Goal: Task Accomplishment & Management: Use online tool/utility

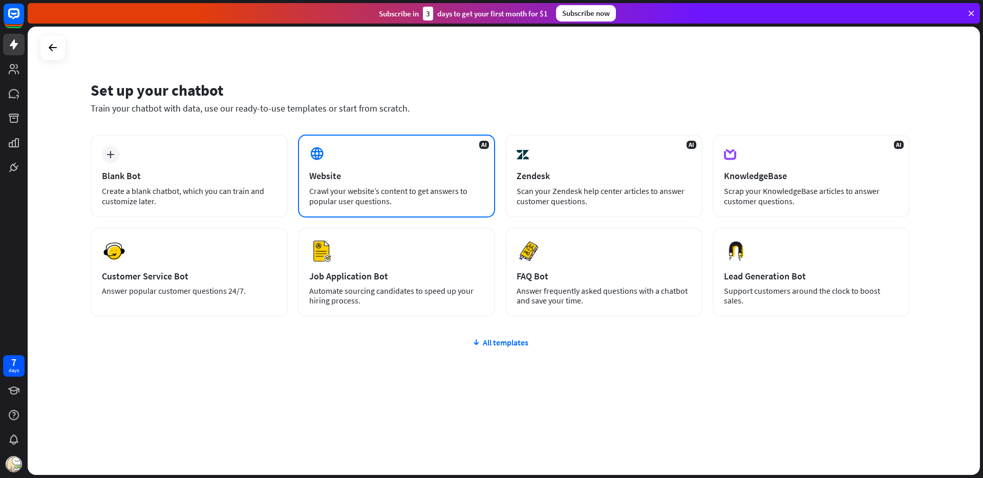
click at [371, 161] on div "AI Website Crawl your website’s content to get answers to popular user question…" at bounding box center [396, 176] width 197 height 83
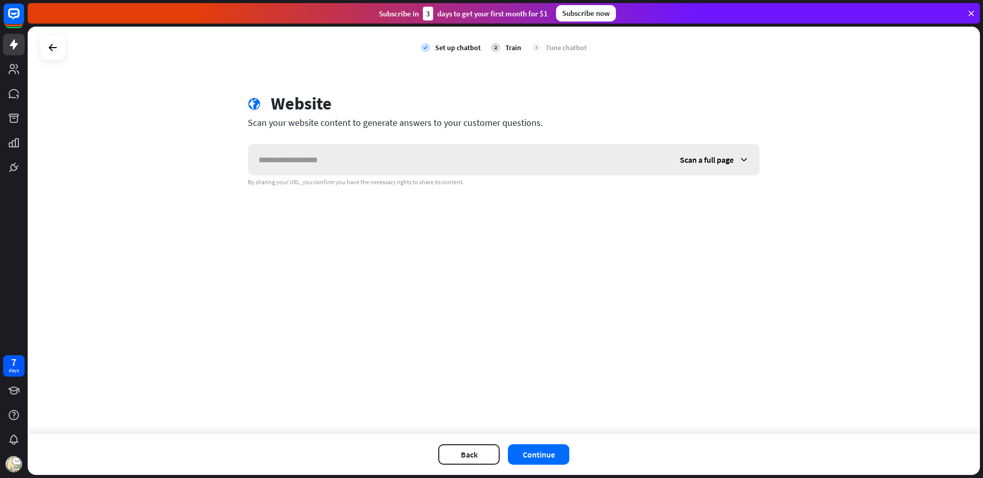
click at [381, 162] on input "text" at bounding box center [458, 159] width 421 height 31
click at [685, 153] on div "Scan a full page" at bounding box center [715, 159] width 90 height 31
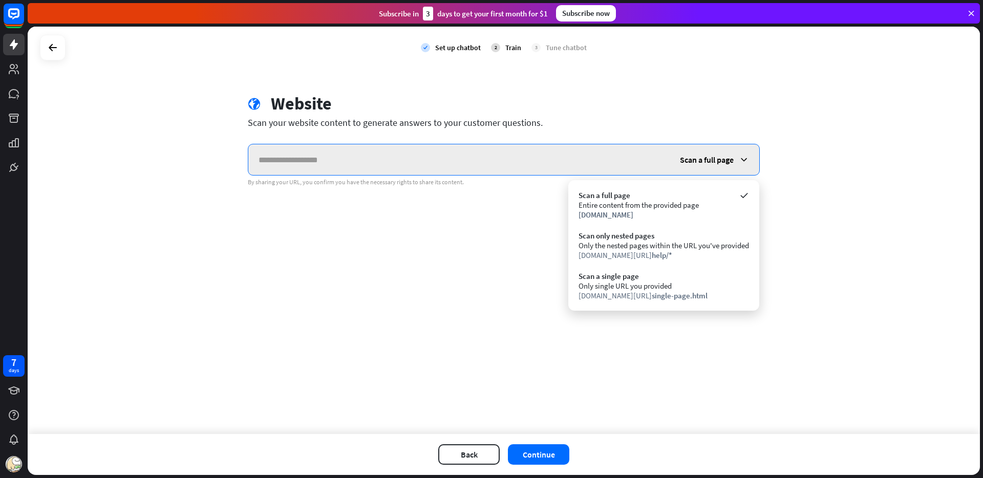
click at [601, 163] on input "text" at bounding box center [458, 159] width 421 height 31
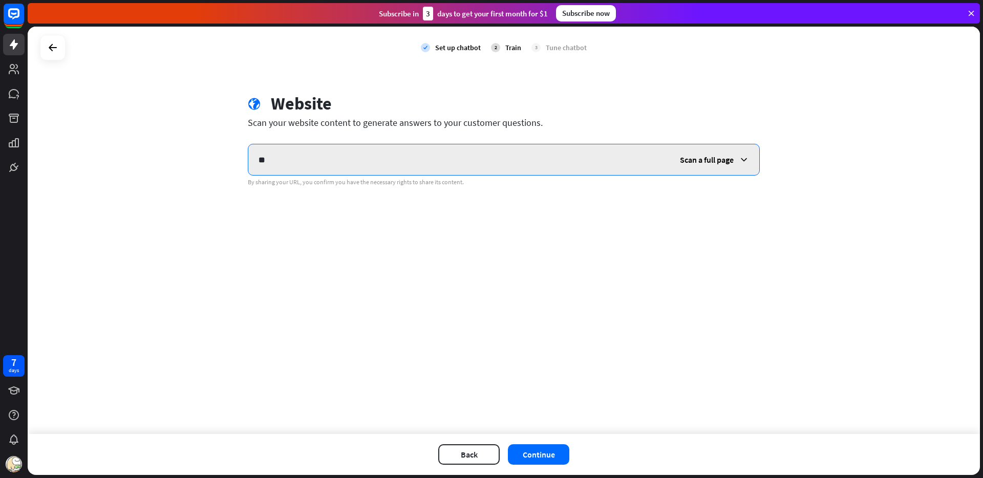
type input "*"
type input "**********"
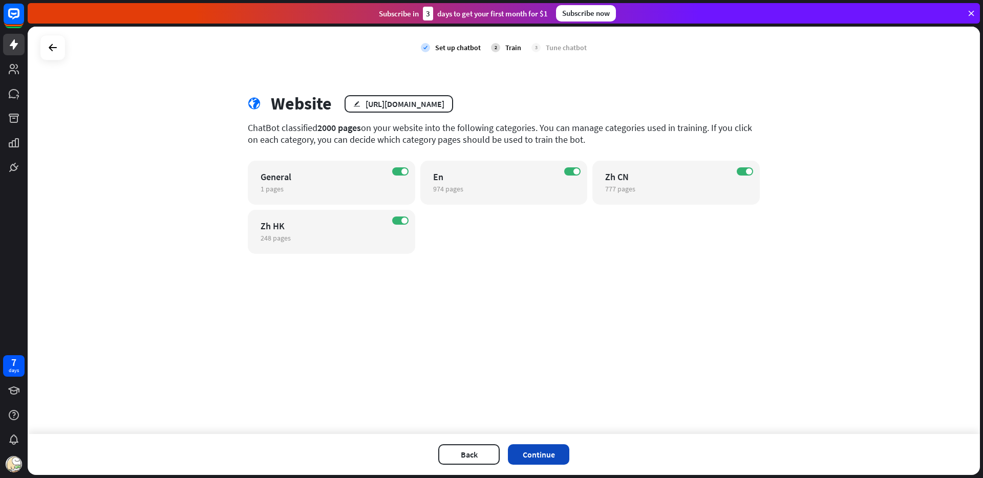
click at [545, 455] on button "Continue" at bounding box center [538, 454] width 61 height 20
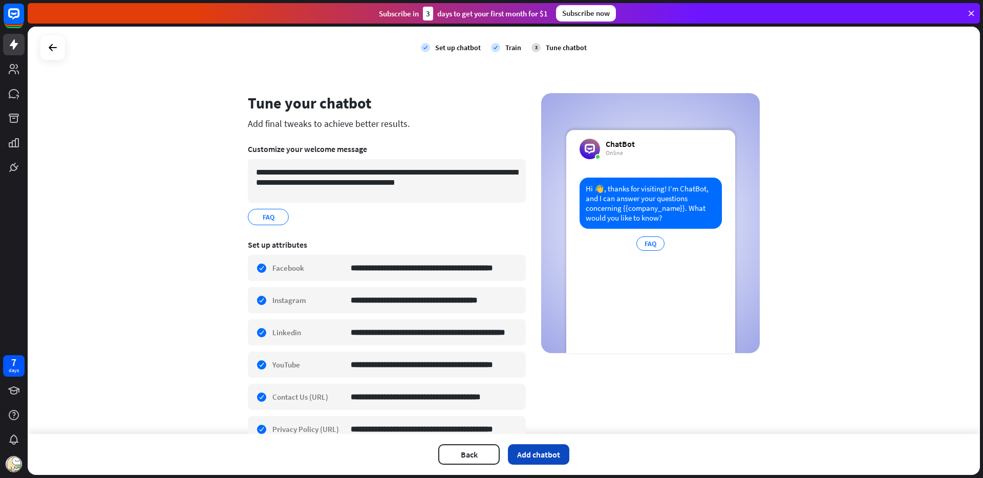
click at [537, 452] on button "Add chatbot" at bounding box center [538, 454] width 61 height 20
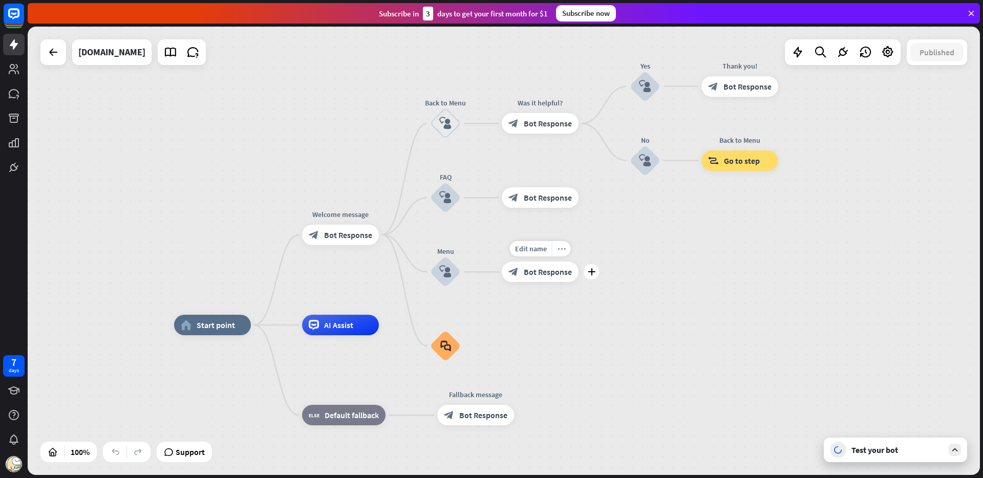
click at [562, 249] on icon "more_horiz" at bounding box center [561, 249] width 8 height 8
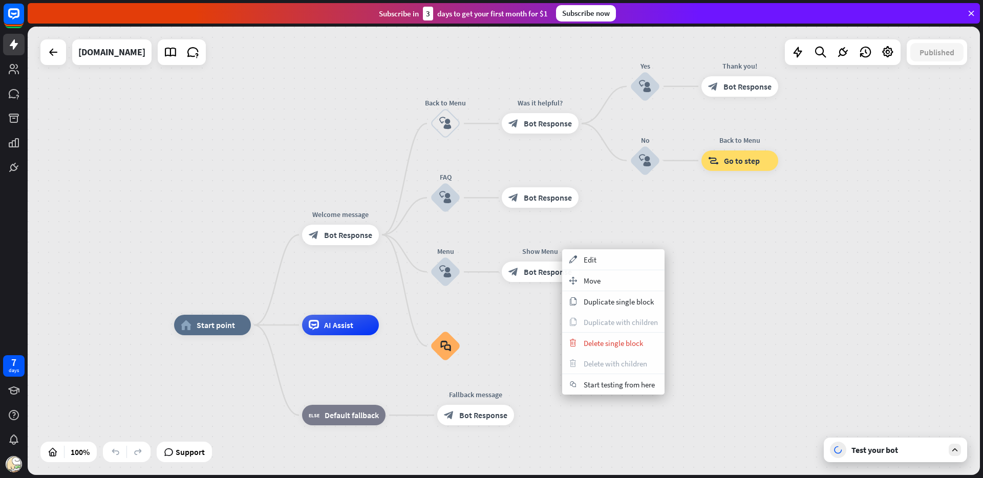
click at [617, 225] on div "home_2 Start point Welcome message block_bot_response Bot Response Back to Menu…" at bounding box center [504, 251] width 952 height 448
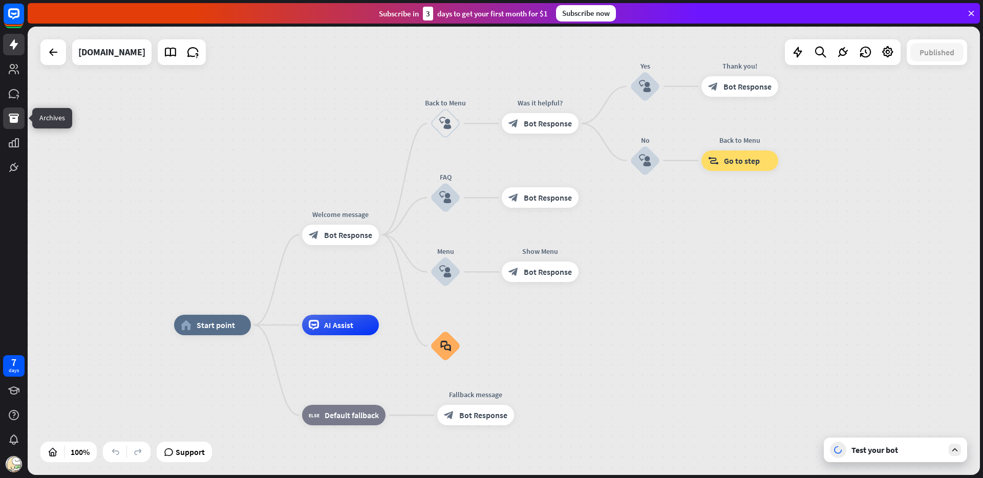
click at [15, 114] on icon at bounding box center [14, 118] width 10 height 9
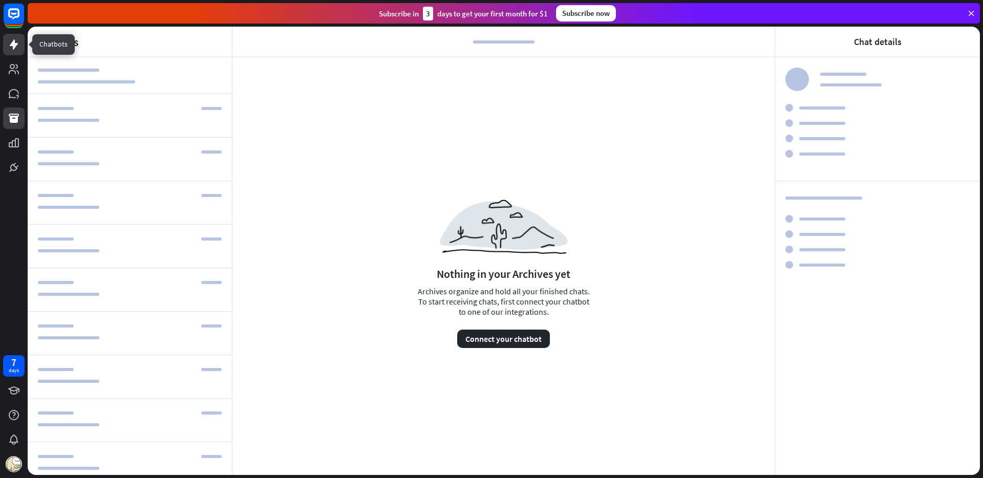
click at [16, 48] on icon at bounding box center [14, 44] width 12 height 12
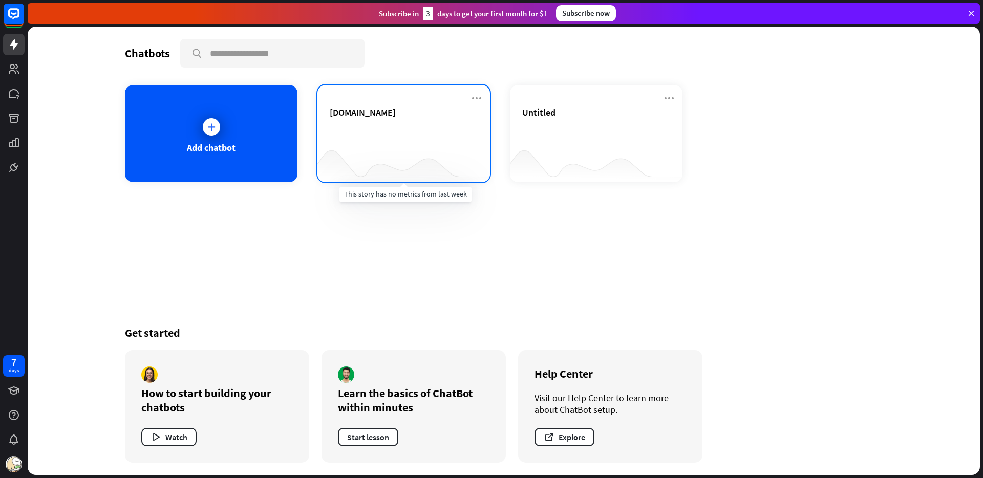
click at [440, 144] on div at bounding box center [403, 161] width 173 height 39
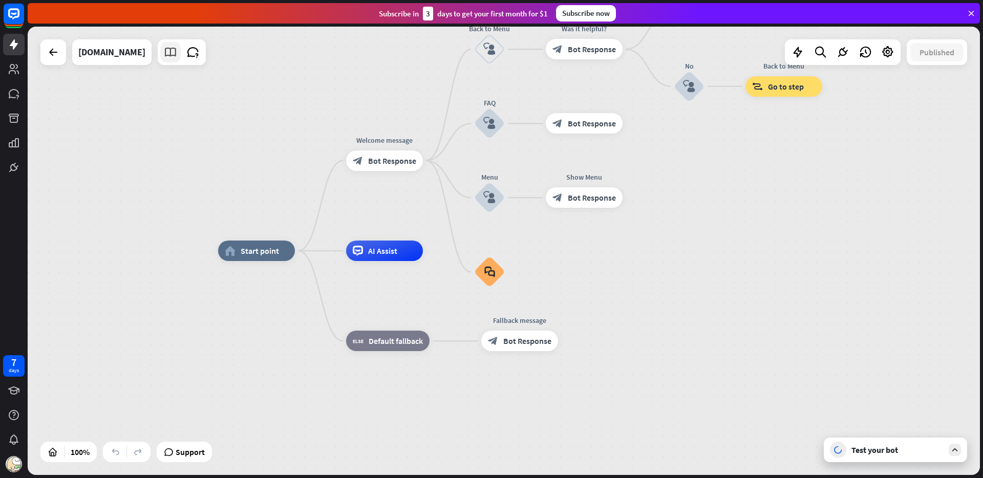
click at [174, 55] on icon at bounding box center [170, 52] width 13 height 13
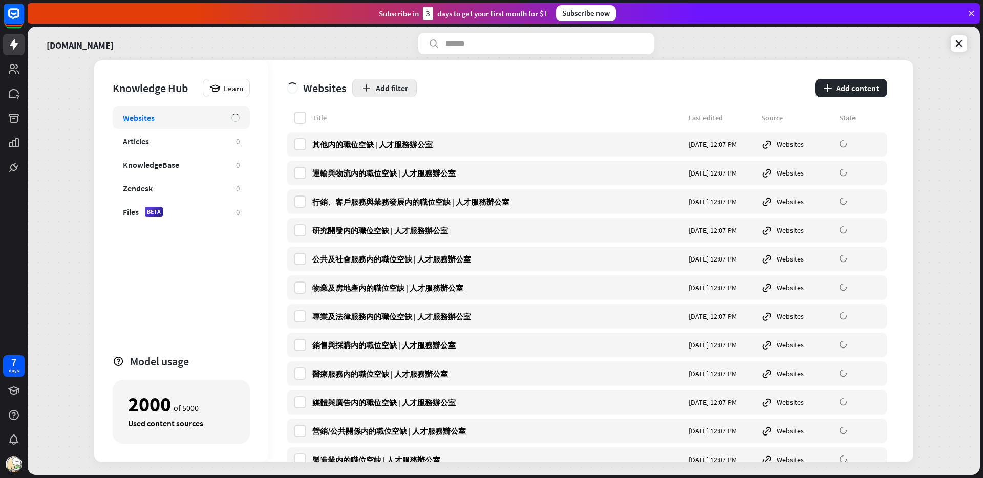
click at [385, 87] on button "Add filter" at bounding box center [384, 88] width 64 height 18
click at [400, 134] on div "globe Source" at bounding box center [390, 132] width 45 height 18
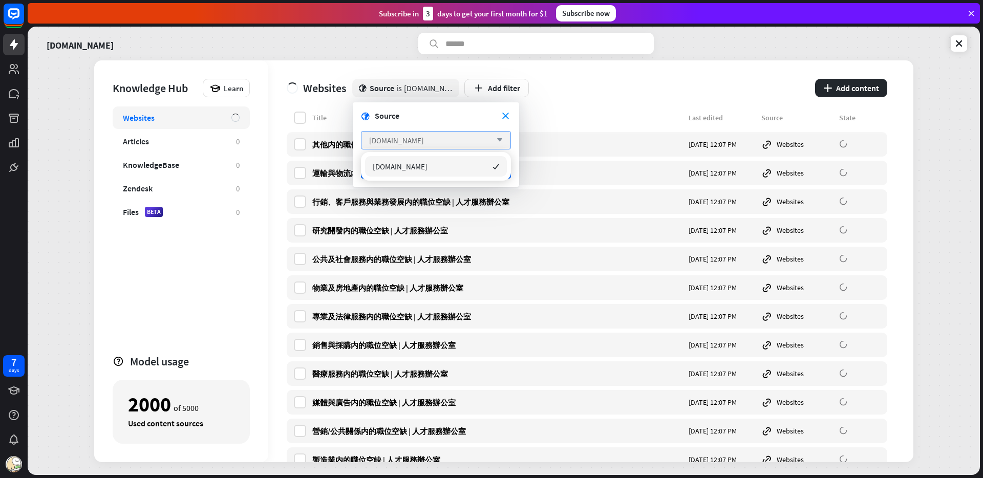
click at [500, 142] on icon "arrow_down" at bounding box center [496, 140] width 11 height 6
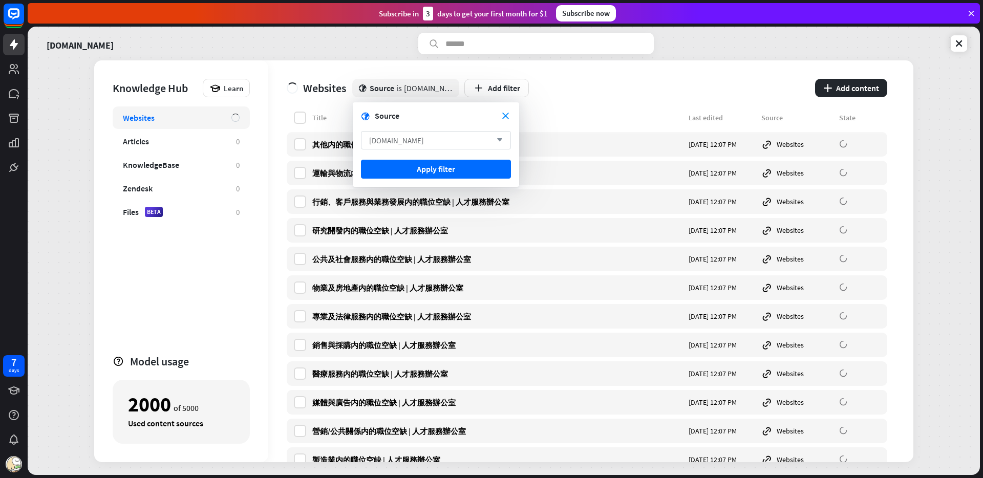
click at [466, 140] on div "[DOMAIN_NAME] arrow_down" at bounding box center [436, 140] width 150 height 18
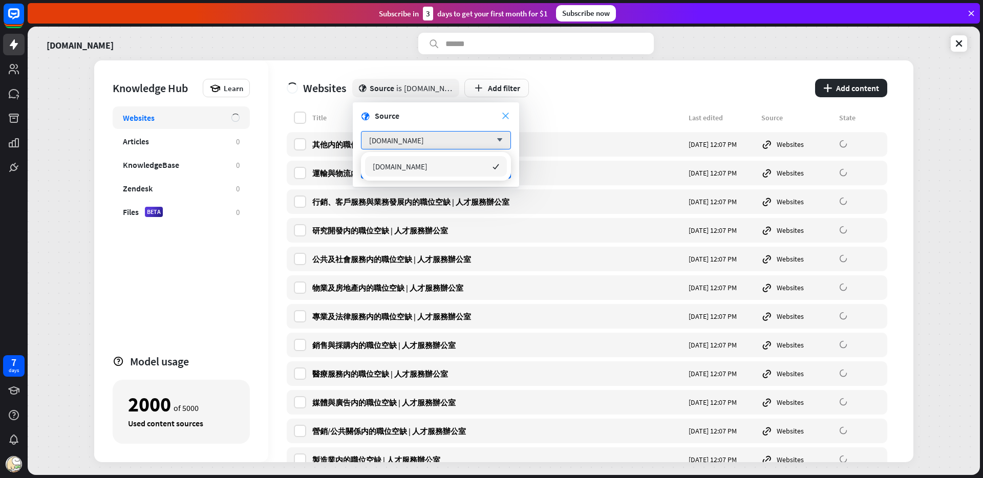
click at [507, 115] on icon "close" at bounding box center [505, 116] width 7 height 7
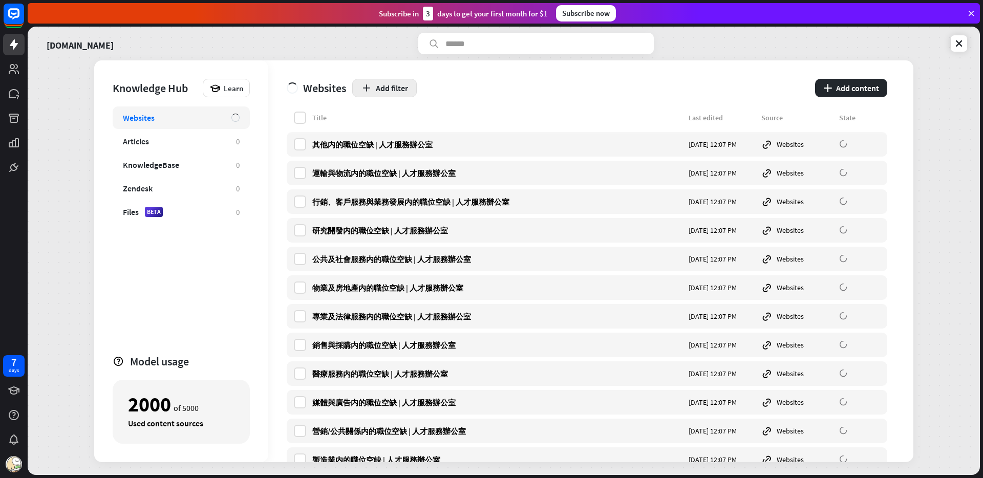
click at [358, 89] on button "Add filter" at bounding box center [384, 88] width 64 height 18
click at [388, 110] on div "globe Status" at bounding box center [390, 113] width 45 height 18
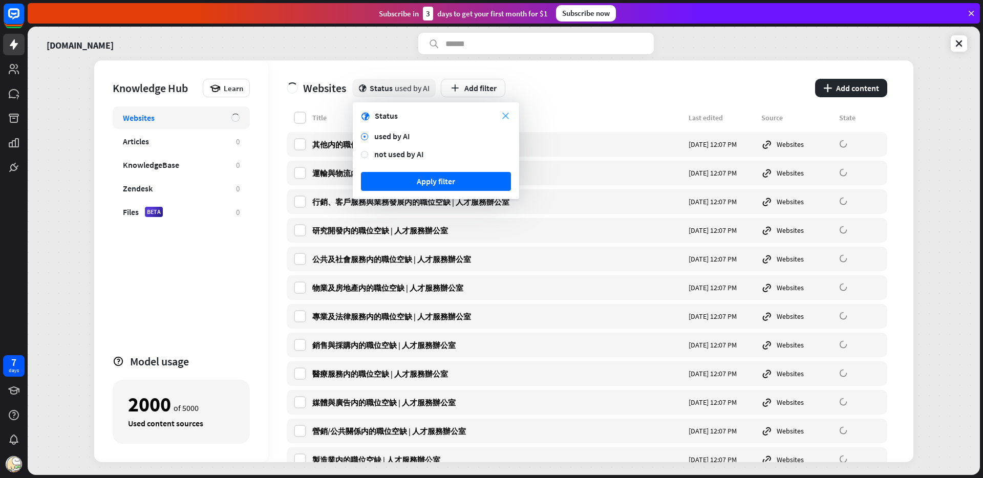
click at [507, 118] on icon "close" at bounding box center [505, 116] width 7 height 7
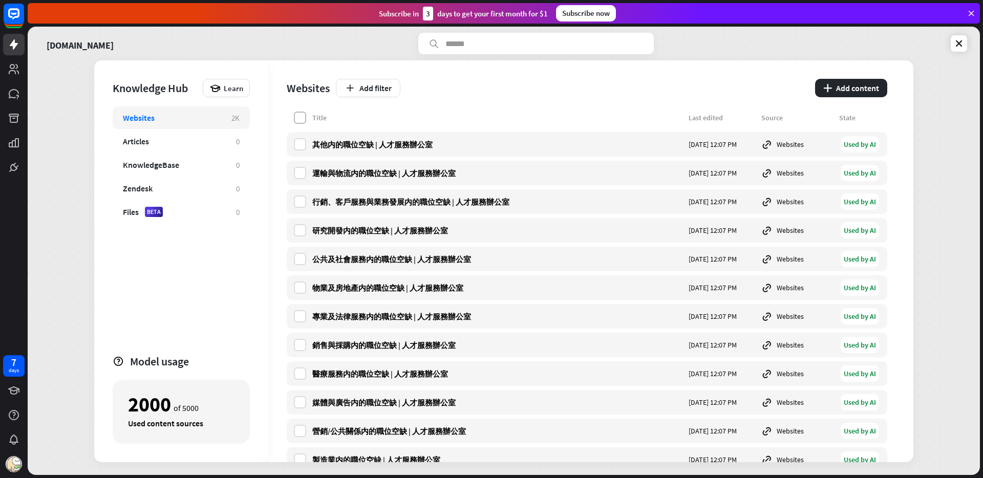
click at [303, 118] on label at bounding box center [300, 118] width 12 height 12
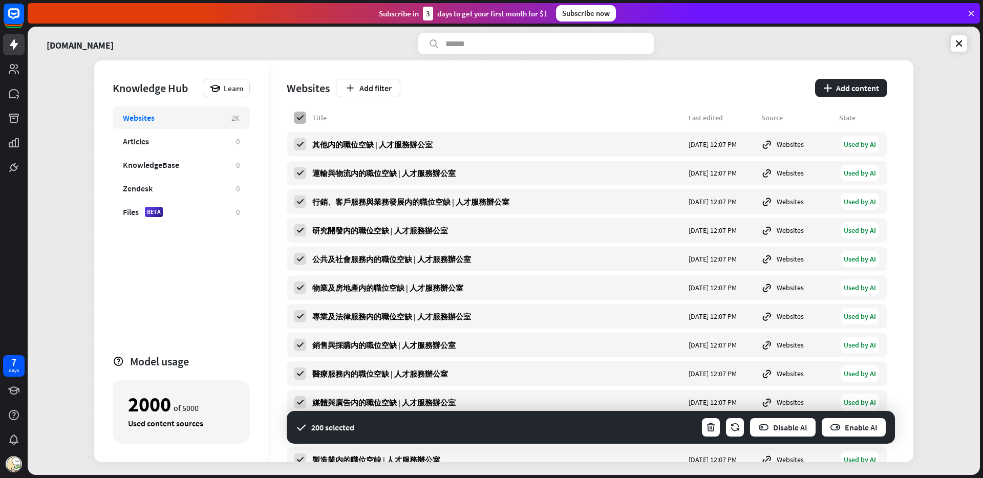
click at [303, 118] on icon at bounding box center [299, 117] width 9 height 9
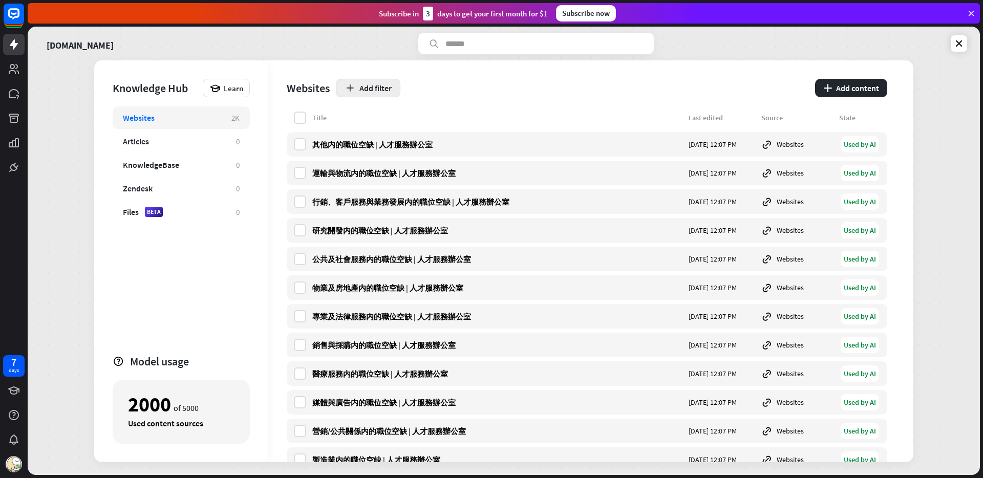
click at [358, 88] on button "Add filter" at bounding box center [368, 88] width 64 height 18
click at [377, 126] on div "globe Source" at bounding box center [373, 132] width 45 height 18
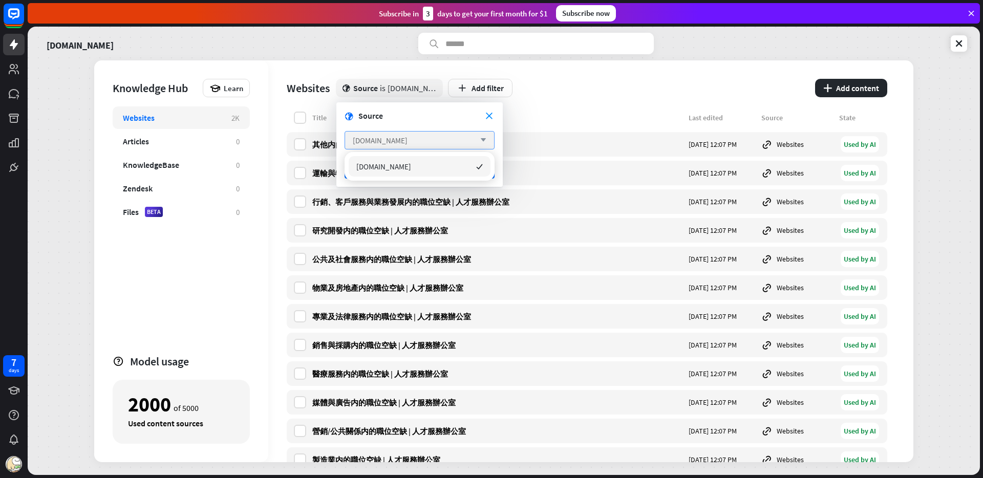
click at [428, 139] on div "[DOMAIN_NAME] arrow_down" at bounding box center [419, 140] width 150 height 18
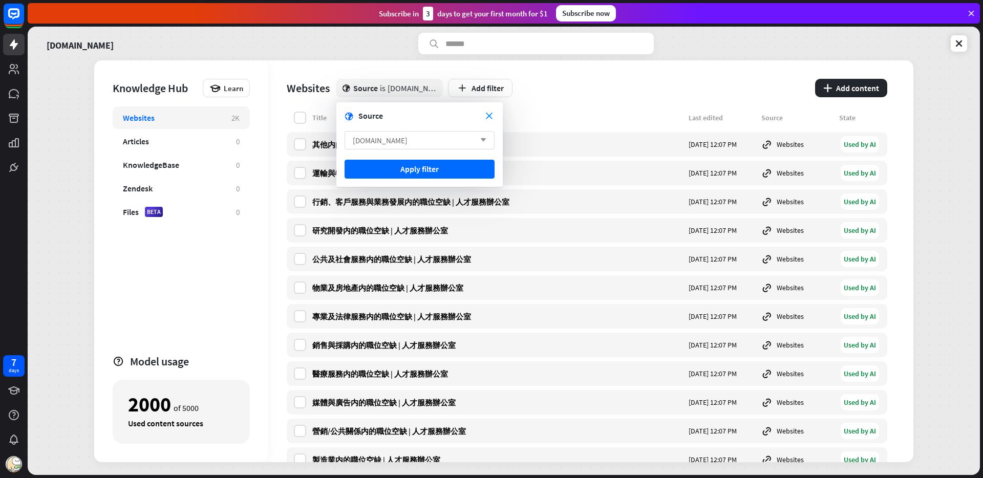
click at [434, 142] on div "[DOMAIN_NAME] arrow_down" at bounding box center [419, 140] width 150 height 18
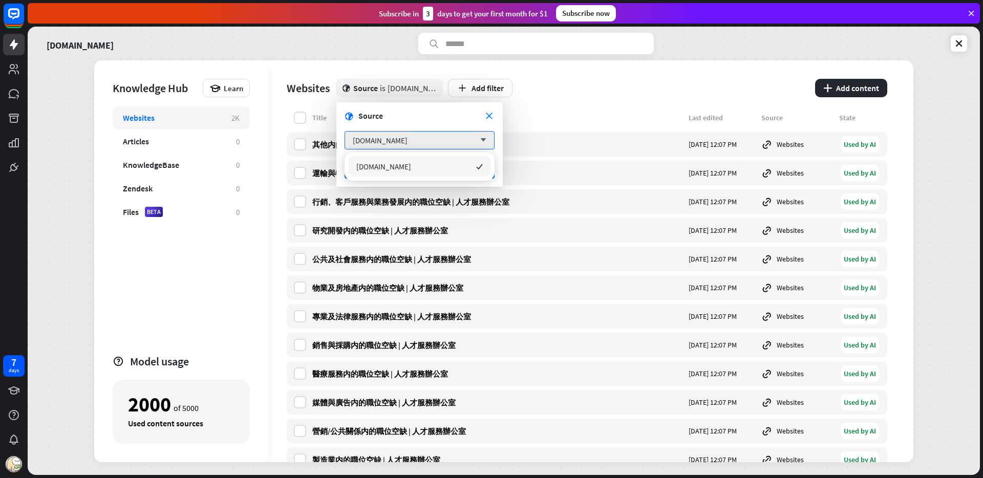
click at [494, 117] on div "close globe Source" at bounding box center [419, 116] width 150 height 10
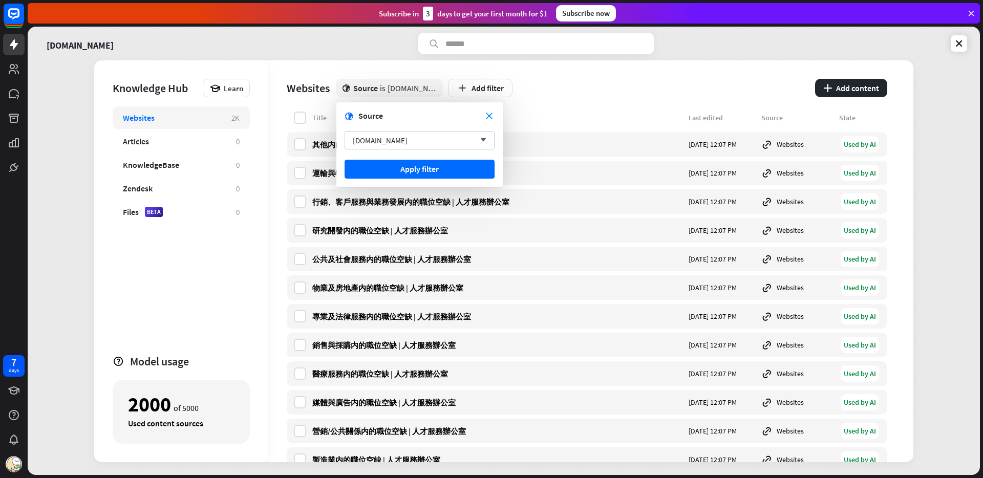
click at [496, 116] on form "close globe Source [DOMAIN_NAME] arrow_down Apply filter" at bounding box center [419, 144] width 166 height 84
click at [489, 117] on icon "close" at bounding box center [489, 116] width 7 height 7
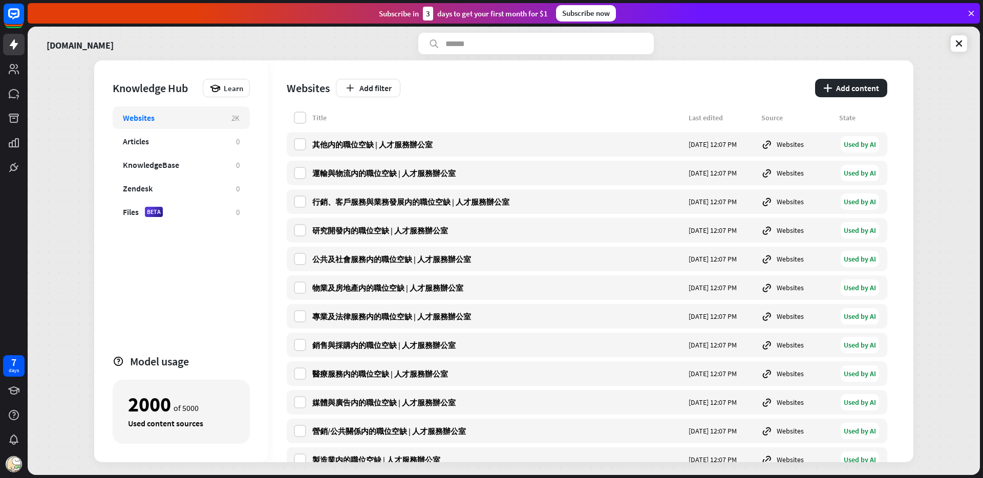
click at [379, 77] on div "Websites Add filter plus Add content" at bounding box center [587, 85] width 600 height 51
click at [377, 81] on button "Add filter" at bounding box center [368, 88] width 64 height 18
click at [378, 112] on div "globe Status" at bounding box center [373, 113] width 45 height 18
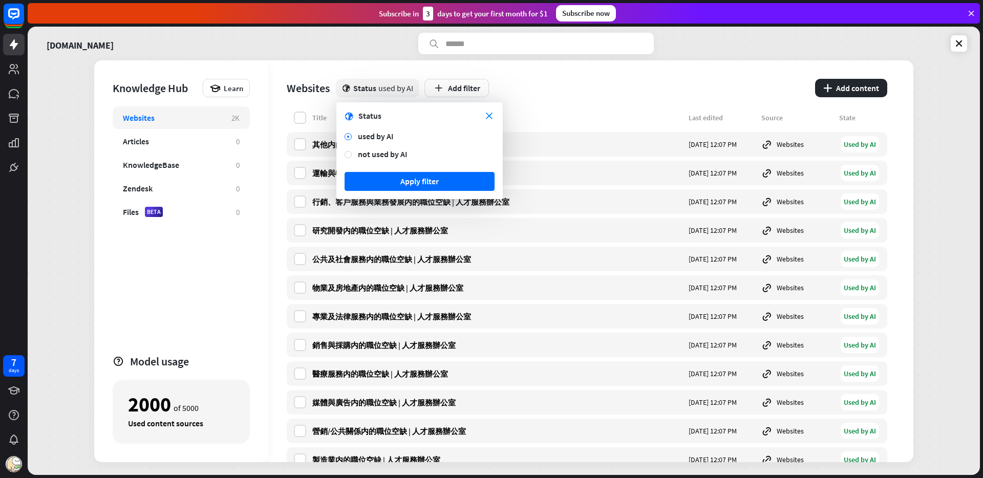
click at [483, 118] on div "close globe Status" at bounding box center [419, 116] width 150 height 10
click at [490, 116] on icon "close" at bounding box center [489, 116] width 7 height 7
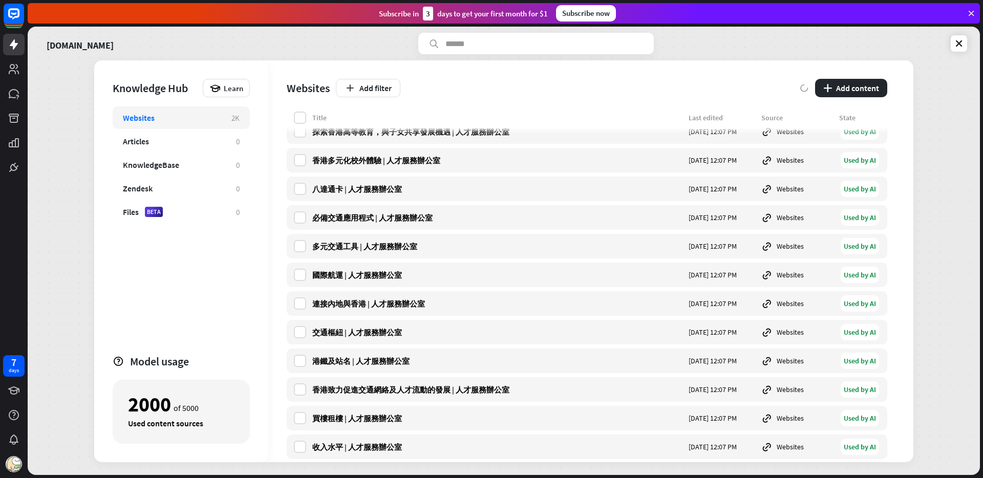
scroll to position [5421, 0]
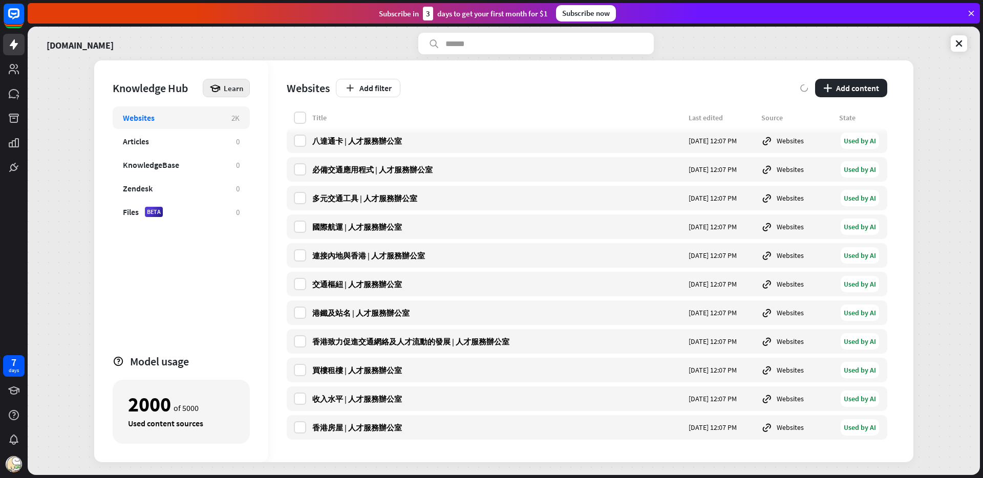
click at [226, 89] on span "Learn" at bounding box center [233, 88] width 19 height 10
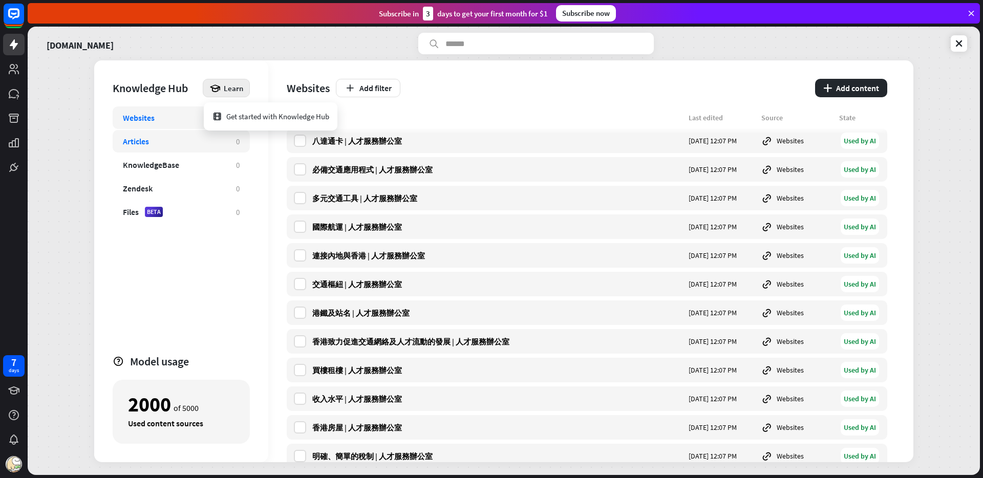
click at [167, 146] on div "Articles" at bounding box center [174, 141] width 103 height 10
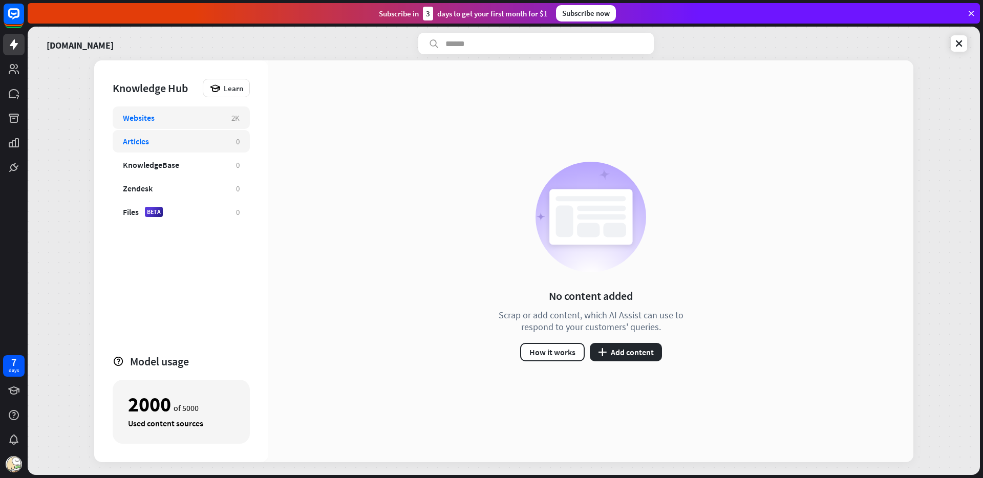
click at [181, 113] on div "Websites" at bounding box center [172, 118] width 98 height 10
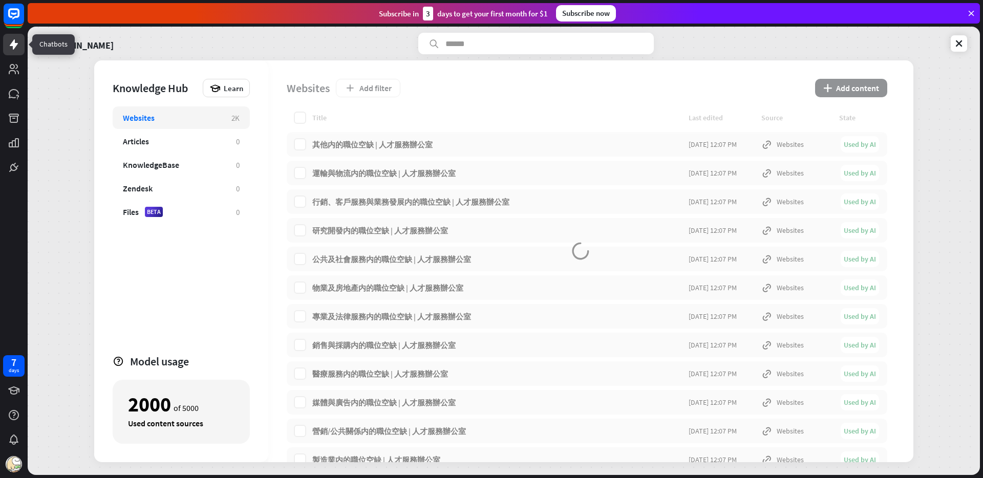
click at [16, 45] on icon at bounding box center [14, 44] width 8 height 10
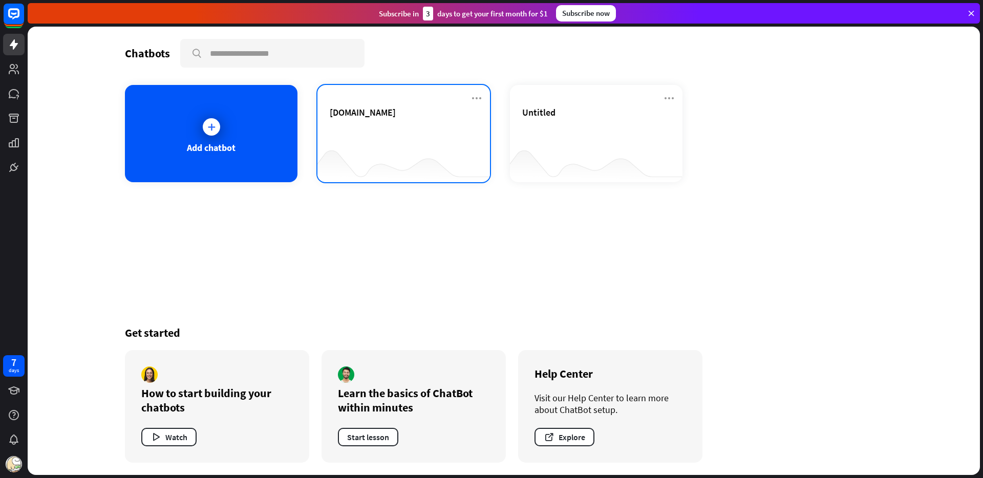
click at [367, 141] on div "[DOMAIN_NAME]" at bounding box center [404, 124] width 148 height 36
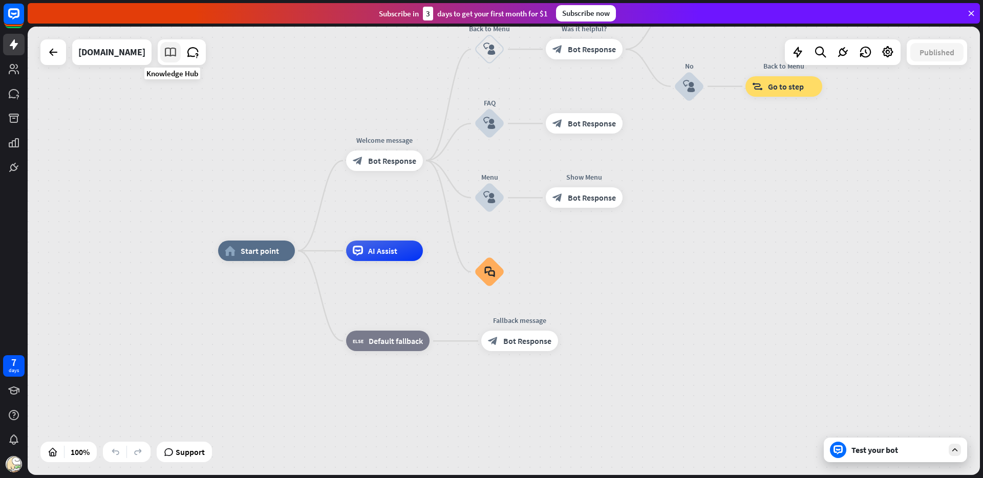
click at [174, 52] on icon at bounding box center [170, 52] width 13 height 13
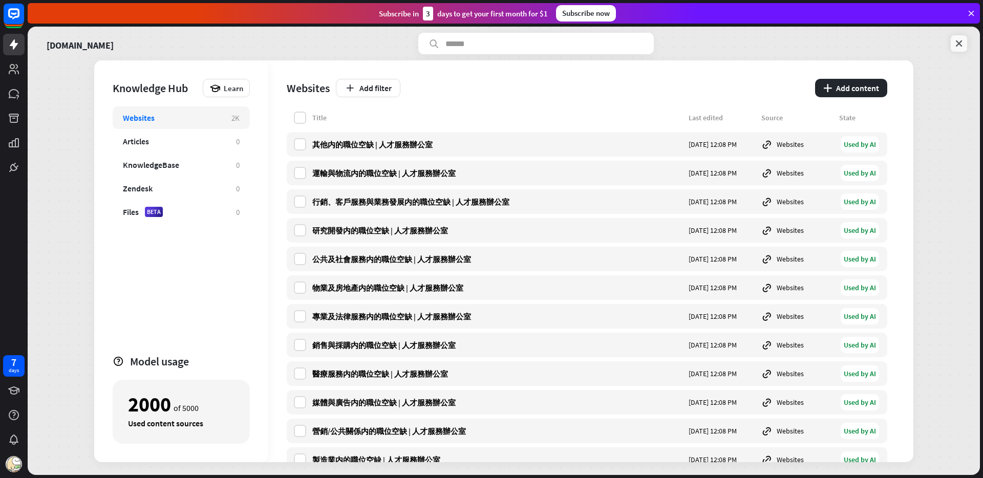
click at [960, 48] on icon at bounding box center [959, 43] width 10 height 10
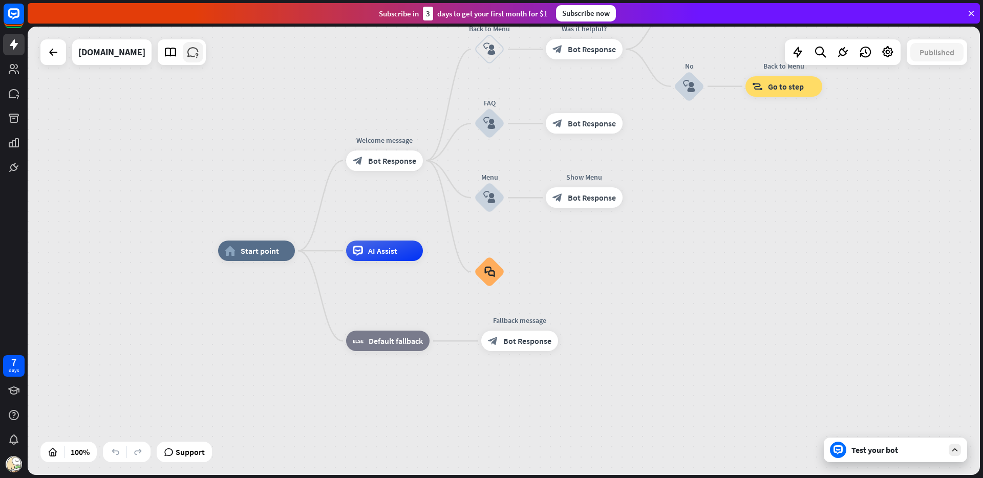
click at [196, 61] on link at bounding box center [193, 52] width 20 height 20
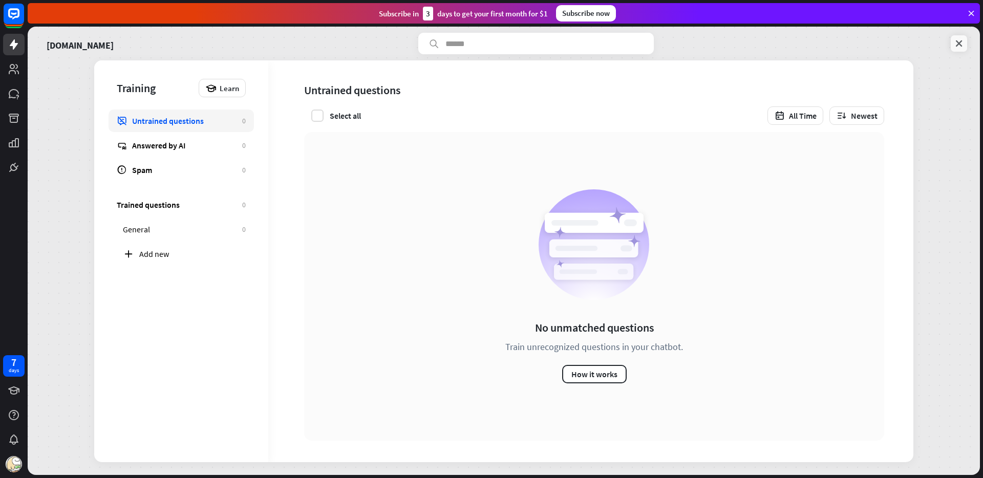
click at [962, 40] on icon at bounding box center [959, 43] width 10 height 10
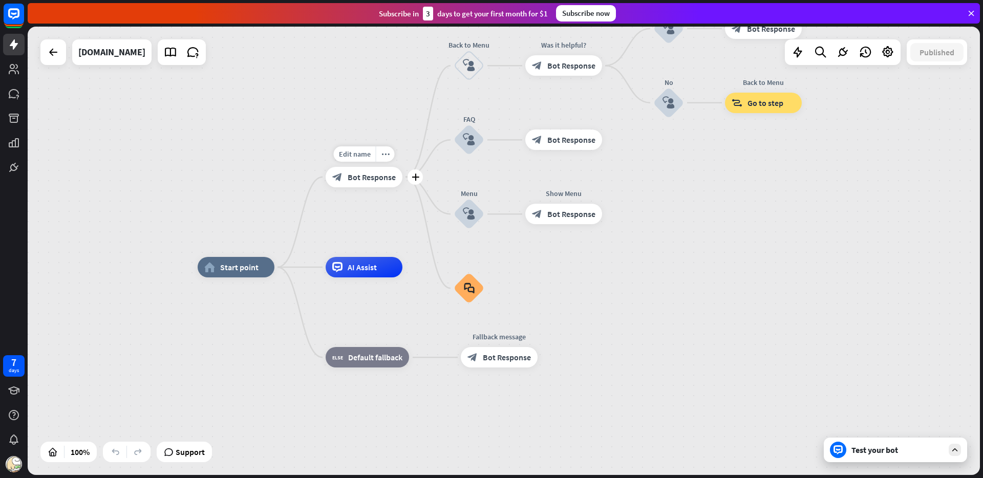
click at [388, 172] on span "Bot Response" at bounding box center [372, 177] width 48 height 10
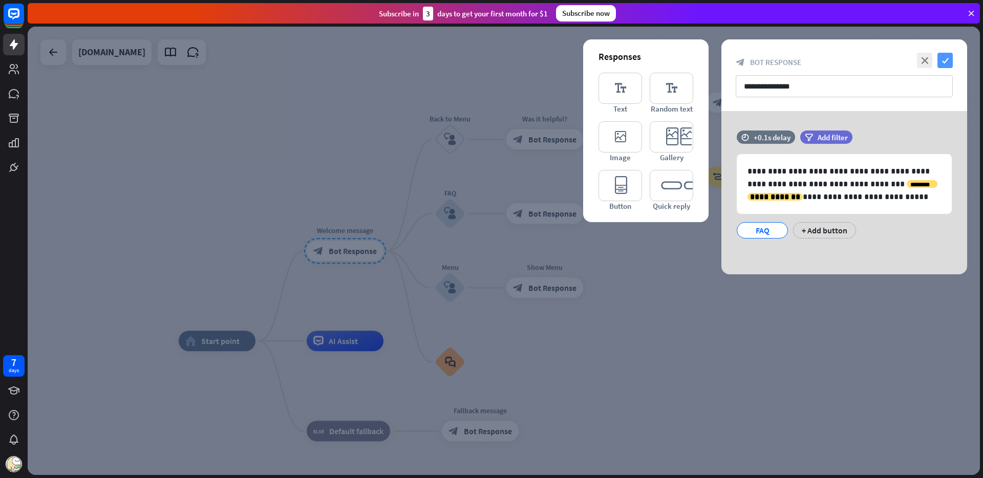
click at [944, 63] on icon "check" at bounding box center [944, 60] width 15 height 15
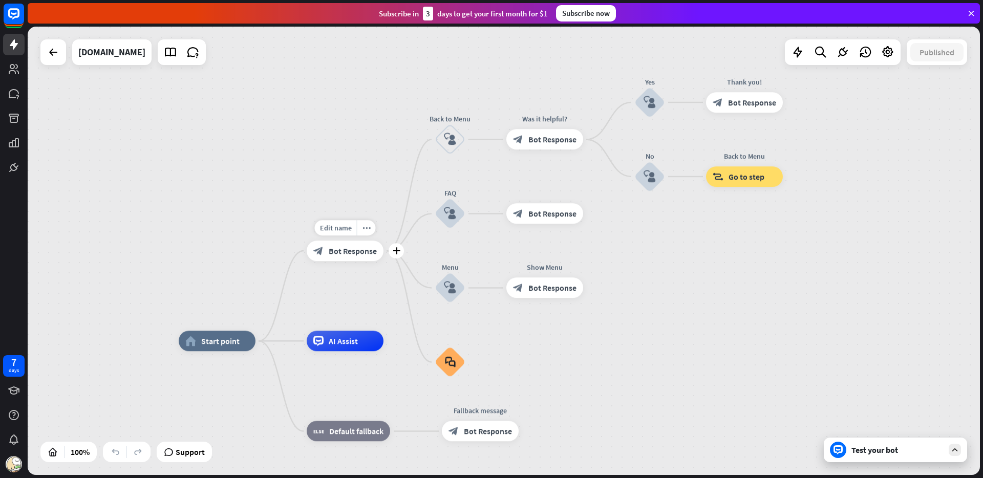
click at [354, 252] on span "Bot Response" at bounding box center [353, 251] width 48 height 10
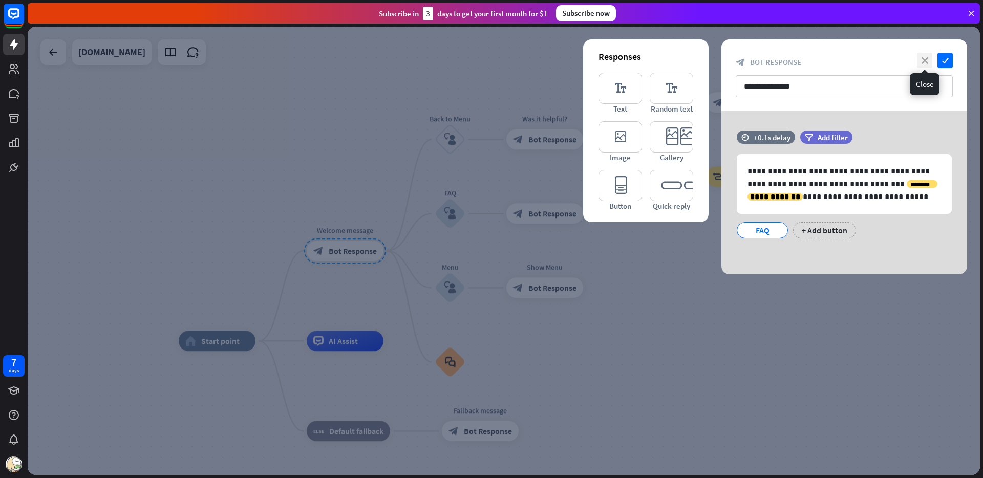
click at [923, 62] on icon "close" at bounding box center [924, 60] width 15 height 15
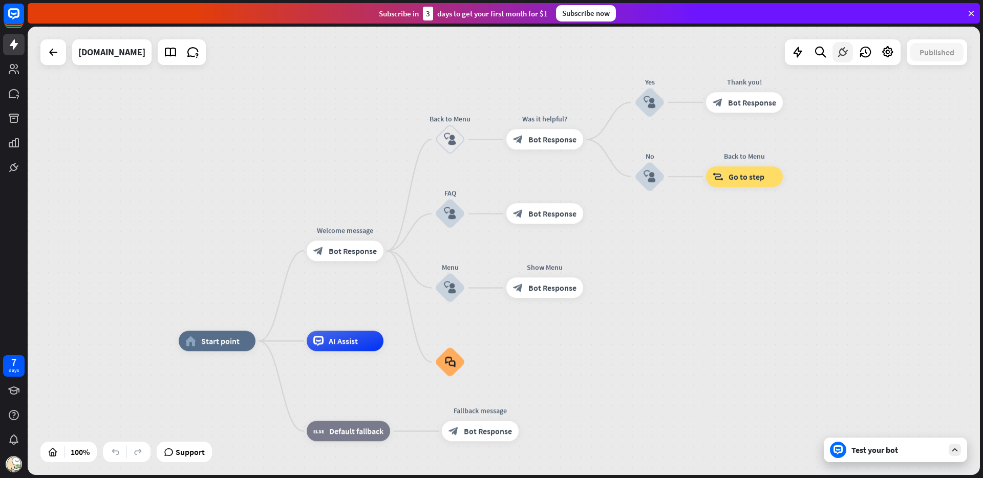
click at [841, 53] on icon at bounding box center [842, 52] width 13 height 13
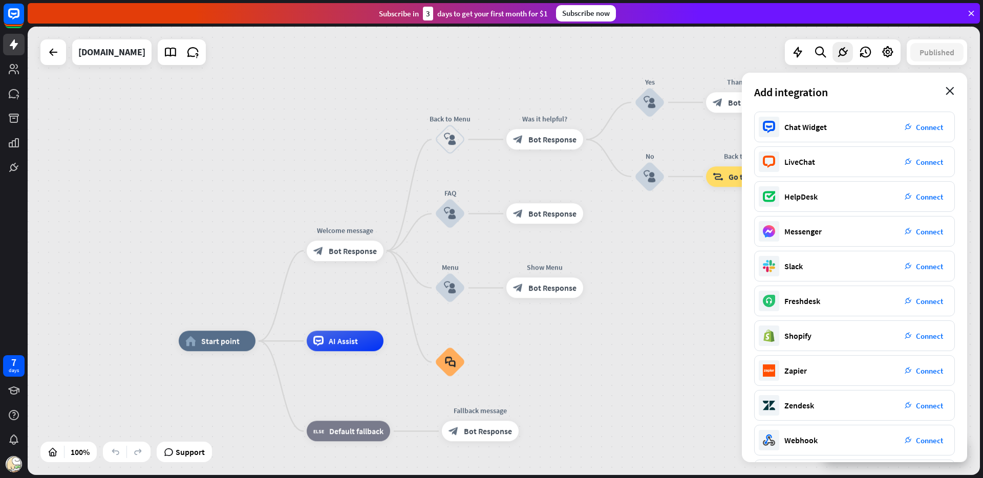
click at [951, 94] on icon "close" at bounding box center [949, 91] width 9 height 8
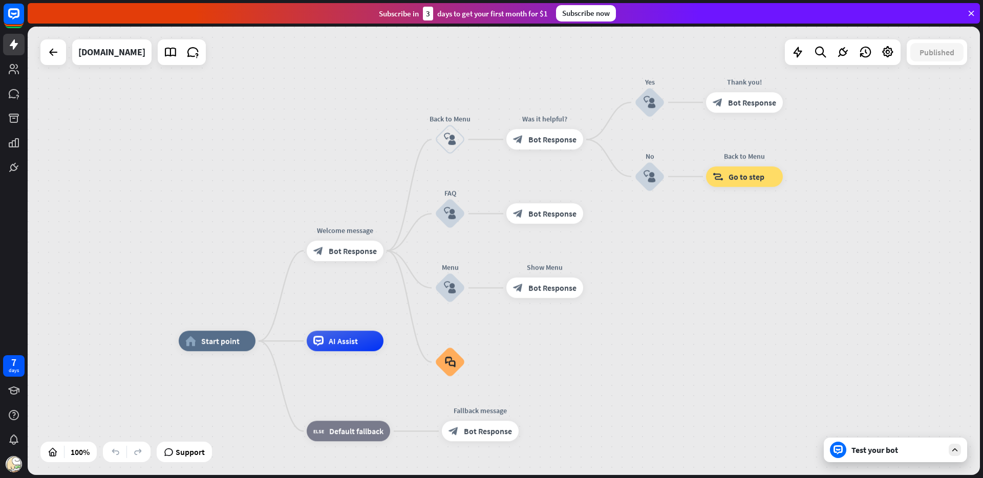
click at [893, 447] on div "Test your bot" at bounding box center [897, 450] width 92 height 10
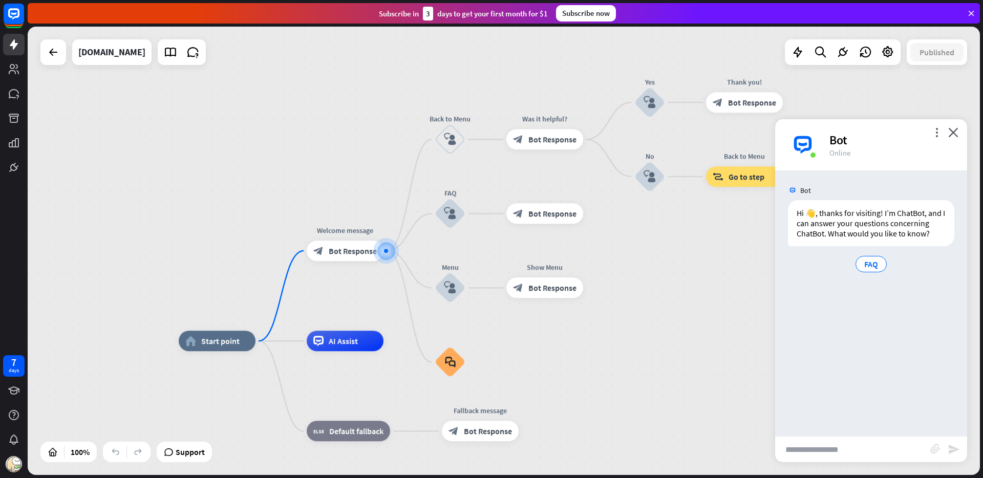
click at [880, 363] on div "Bot Hi 👋, thanks for visiting! I’m ChatBot, and I can answer your questions con…" at bounding box center [871, 303] width 192 height 266
click at [820, 450] on input "text" at bounding box center [852, 450] width 155 height 26
paste input "**********"
type input "**********"
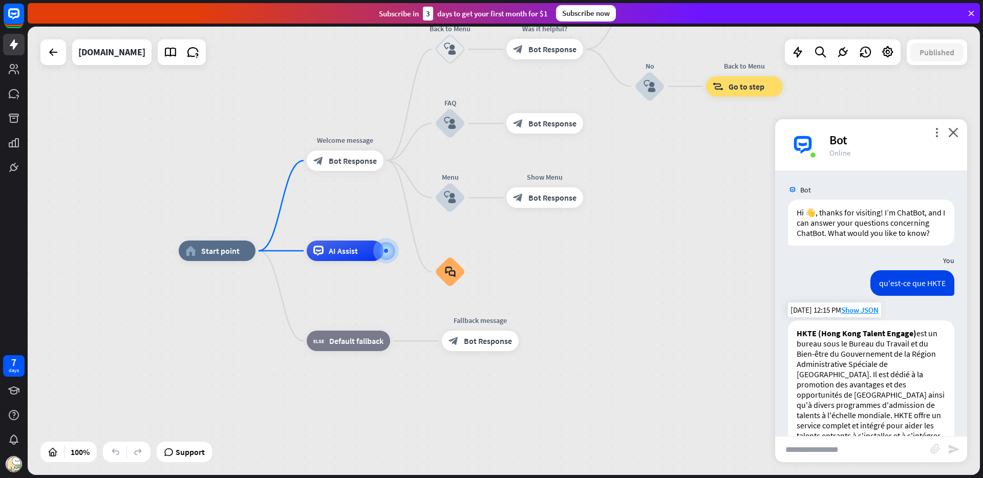
scroll to position [225, 0]
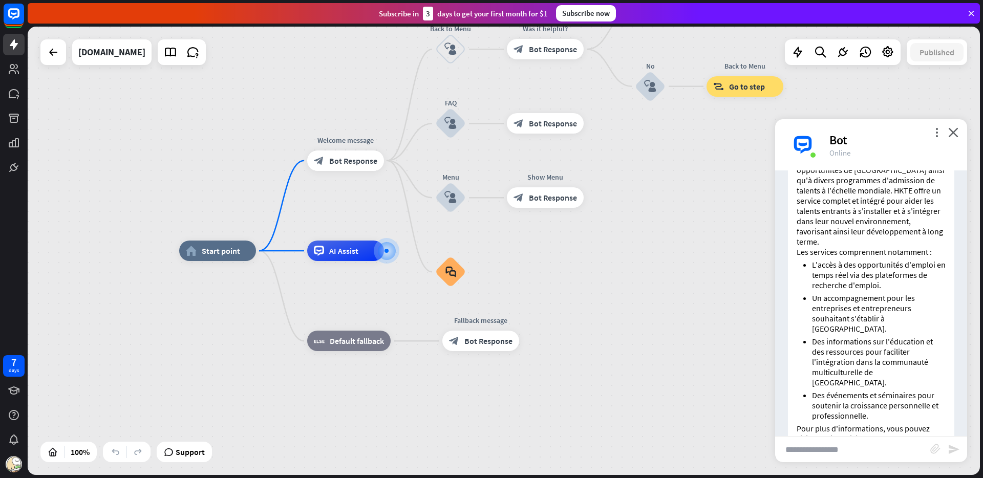
click at [575, 272] on div "home_2 Start point Welcome message block_bot_response Bot Response Back to Menu…" at bounding box center [655, 475] width 952 height 448
click at [370, 230] on icon "more_horiz" at bounding box center [367, 228] width 8 height 8
click at [358, 212] on div "home_2 Start point Welcome message block_bot_response Bot Response Back to Menu…" at bounding box center [504, 251] width 952 height 448
click at [816, 53] on icon at bounding box center [820, 52] width 14 height 13
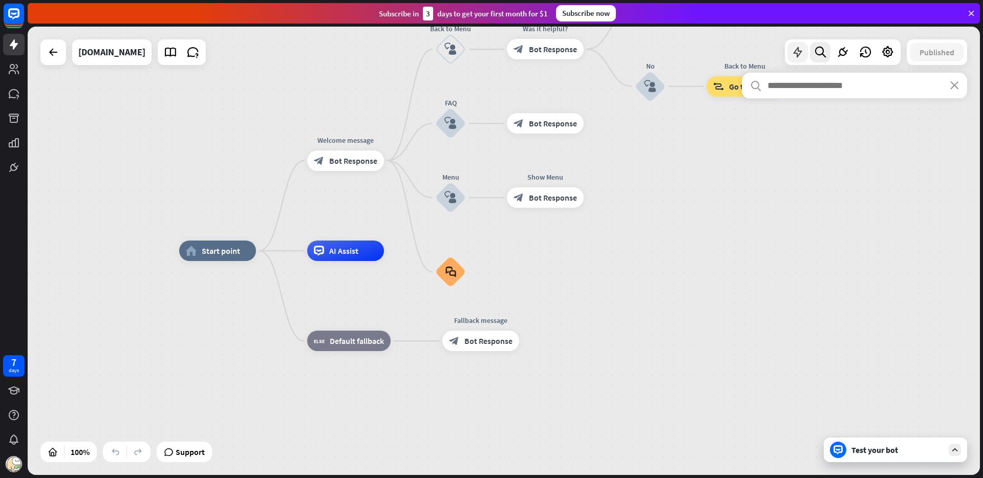
click at [801, 51] on icon at bounding box center [797, 52] width 13 height 13
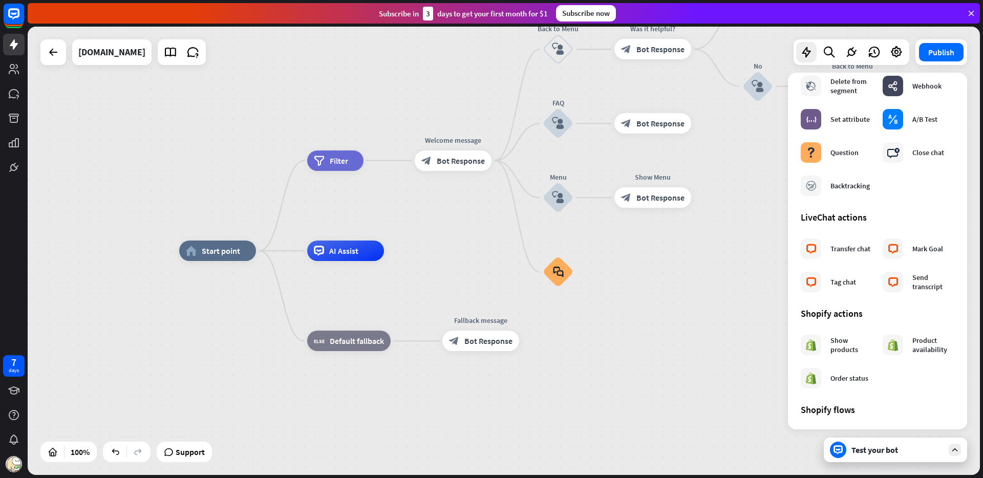
scroll to position [0, 0]
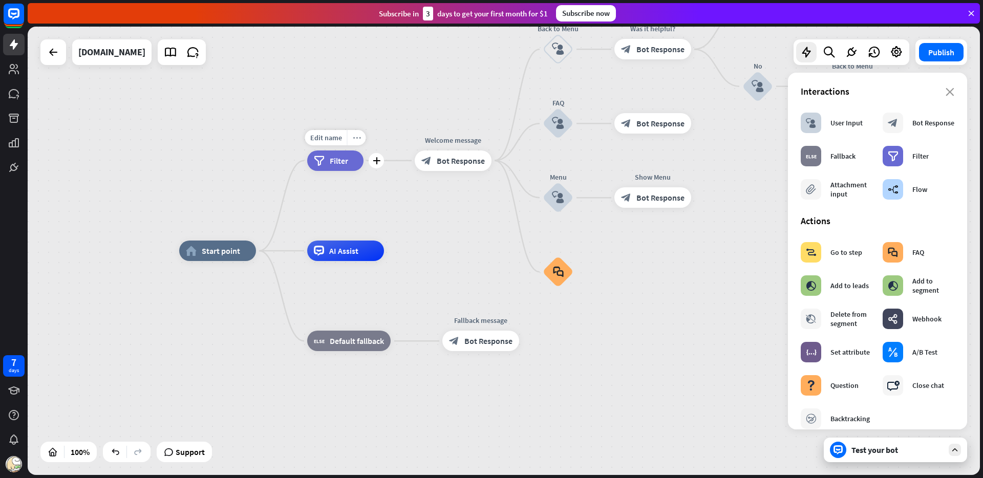
click at [351, 138] on div "more_horiz" at bounding box center [356, 137] width 19 height 15
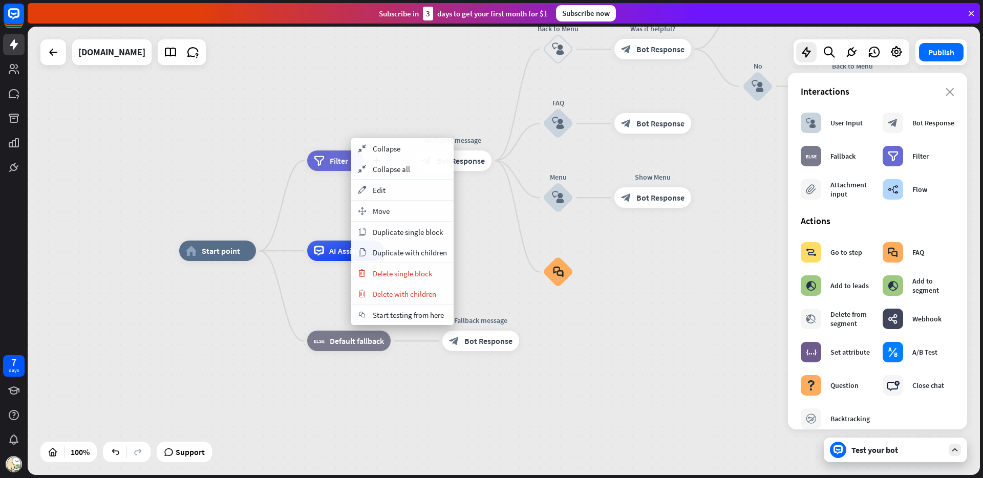
click at [336, 150] on div "filter Filter" at bounding box center [335, 160] width 56 height 20
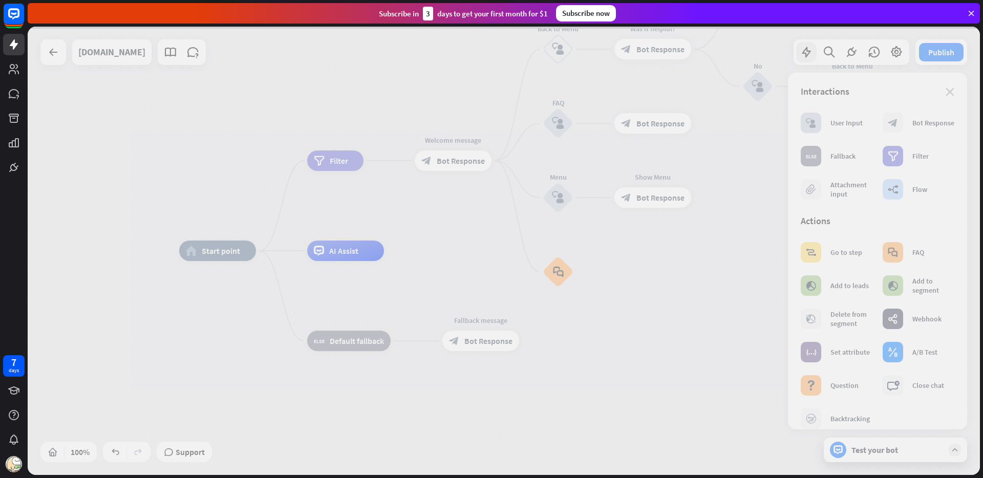
click at [336, 159] on div at bounding box center [504, 251] width 952 height 448
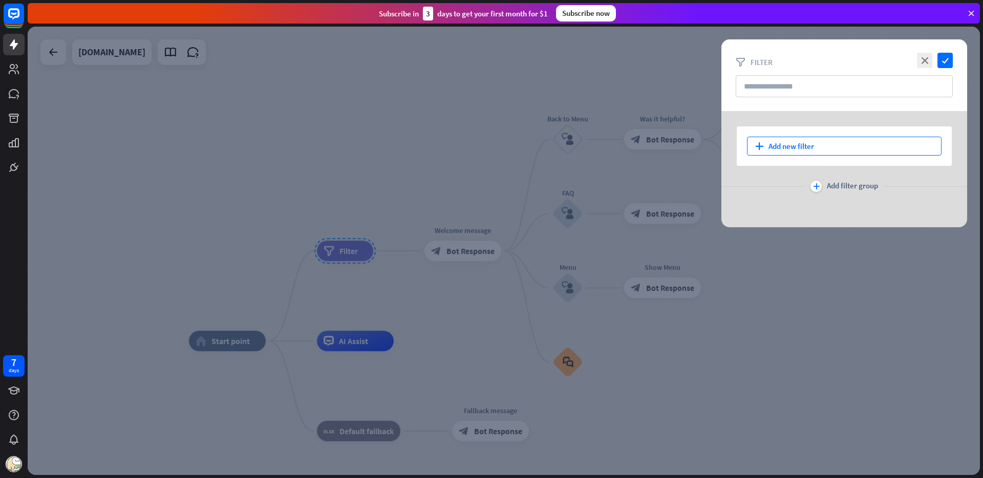
click at [806, 143] on div "plus Add new filter" at bounding box center [844, 146] width 195 height 19
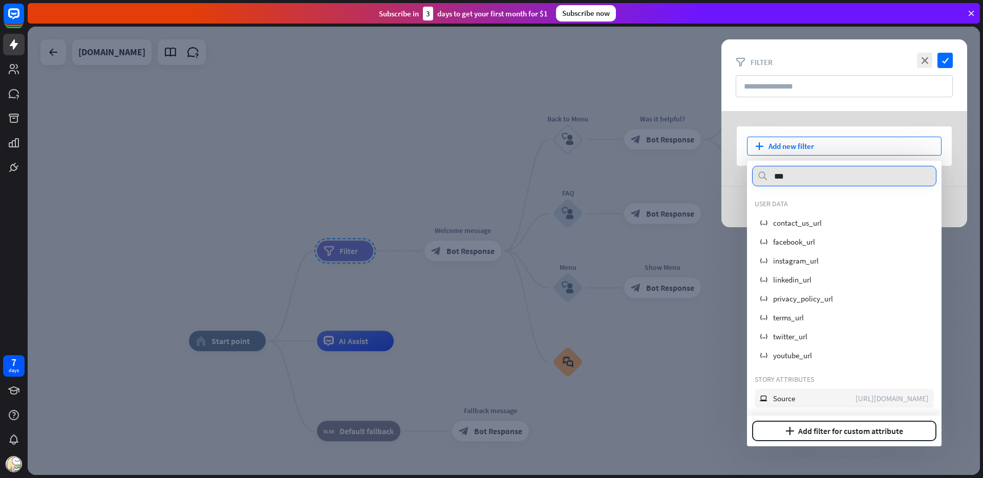
type input "***"
click at [785, 396] on span "Source" at bounding box center [784, 399] width 22 height 10
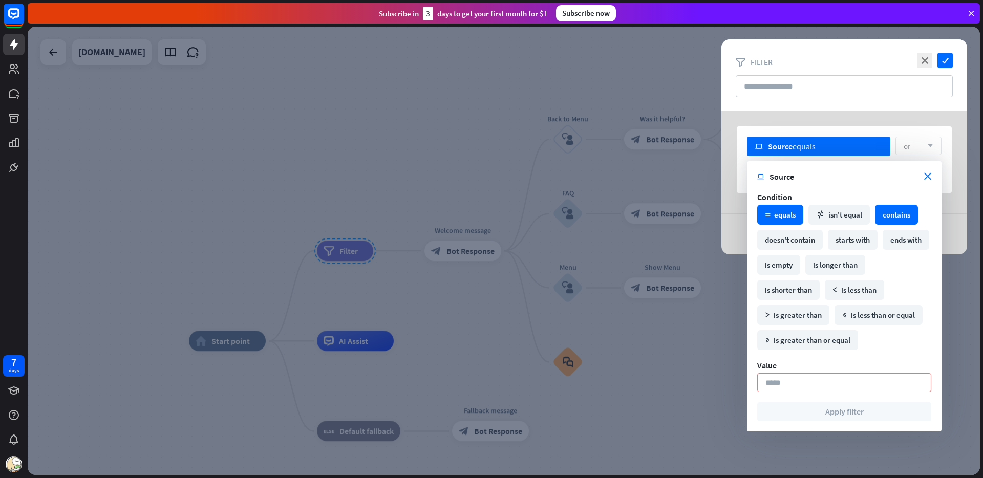
click at [896, 220] on div "contains" at bounding box center [896, 215] width 43 height 20
click at [776, 382] on input at bounding box center [844, 382] width 174 height 19
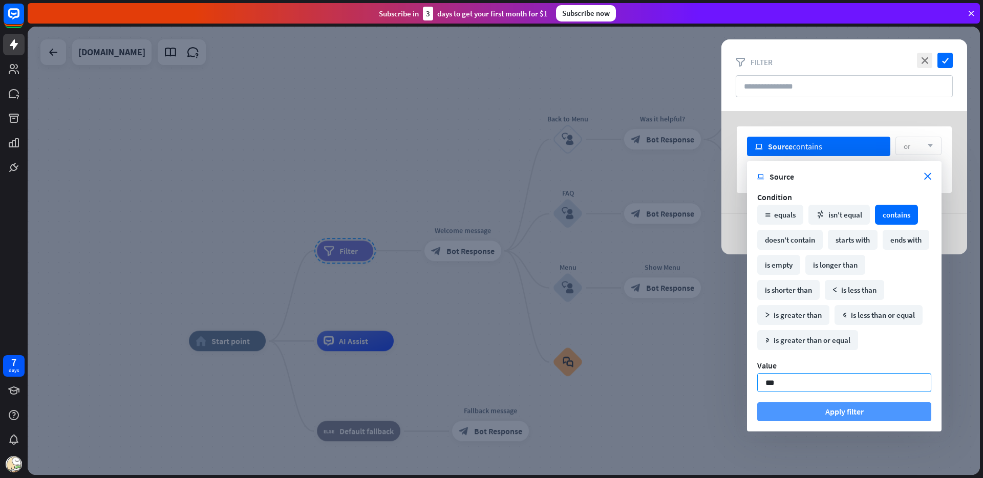
type input "***"
click at [816, 415] on button "Apply filter" at bounding box center [844, 411] width 174 height 19
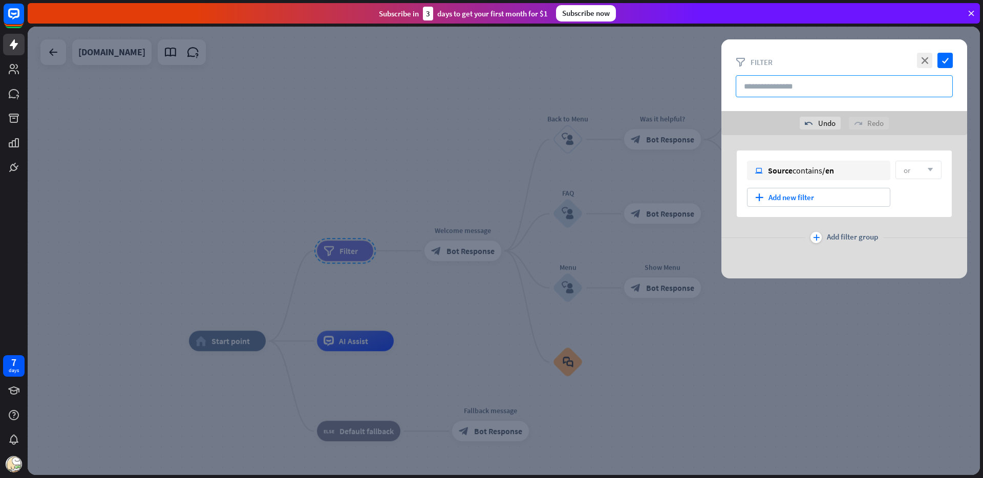
click at [821, 80] on input "text" at bounding box center [844, 86] width 217 height 22
type input "**********"
click at [946, 63] on icon "check" at bounding box center [944, 60] width 15 height 15
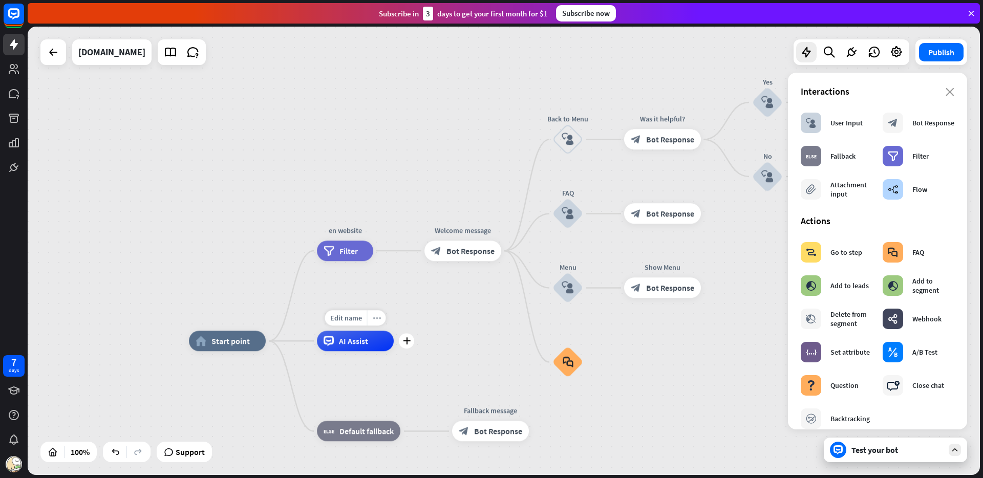
click at [372, 324] on div "more_horiz" at bounding box center [376, 317] width 19 height 15
click at [352, 341] on span "AI Assist" at bounding box center [353, 341] width 29 height 10
click at [377, 341] on div "AI Assist" at bounding box center [355, 341] width 77 height 20
click at [377, 323] on div "more_horiz" at bounding box center [376, 317] width 19 height 15
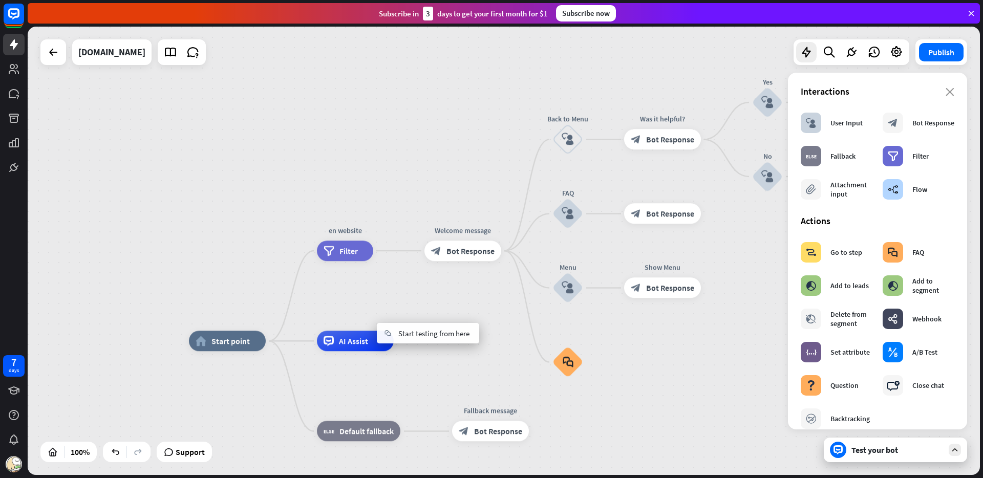
click at [395, 295] on div "home_2 Start point en website filter Filter Welcome message block_bot_response …" at bounding box center [504, 251] width 952 height 448
click at [244, 319] on div "more_horiz" at bounding box center [248, 317] width 19 height 15
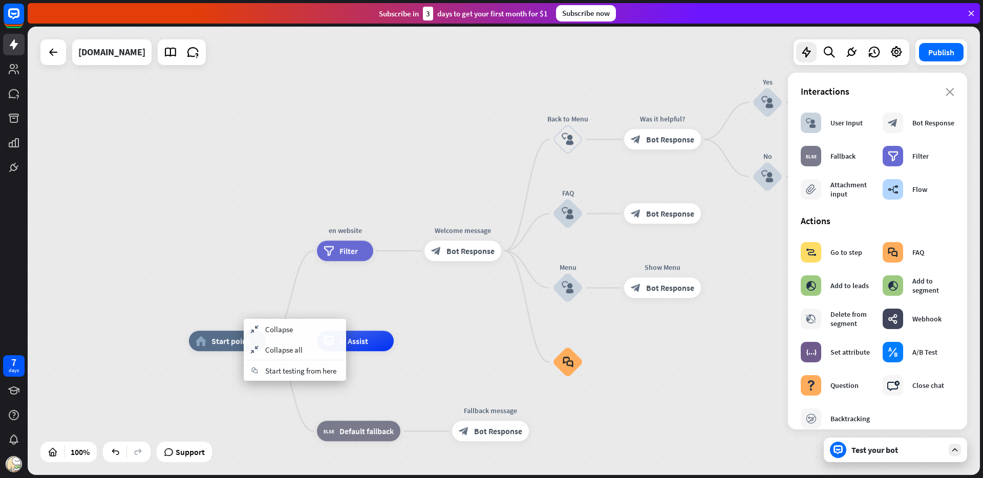
click at [249, 303] on div "home_2 Start point en website filter Filter Welcome message block_bot_response …" at bounding box center [504, 251] width 952 height 448
click at [278, 343] on icon "plus" at bounding box center [279, 340] width 8 height 7
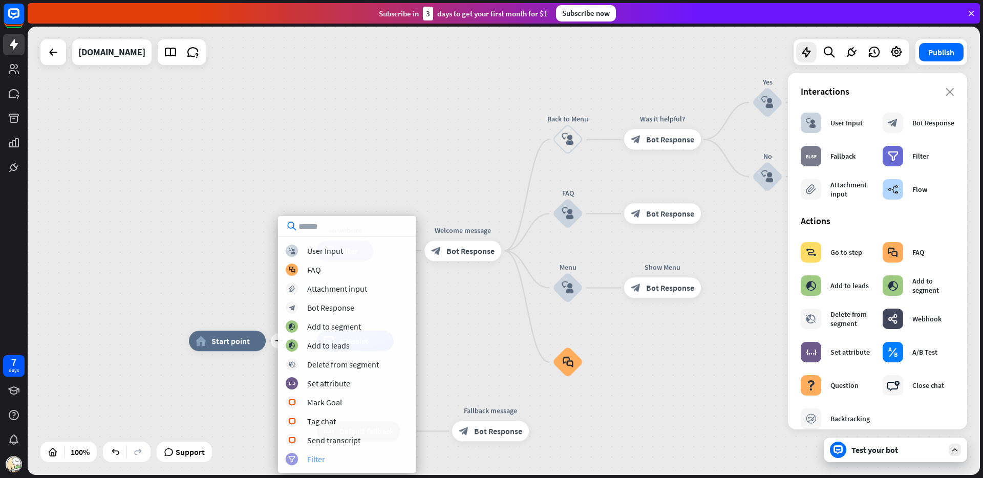
click at [323, 460] on div "Filter" at bounding box center [316, 459] width 18 height 10
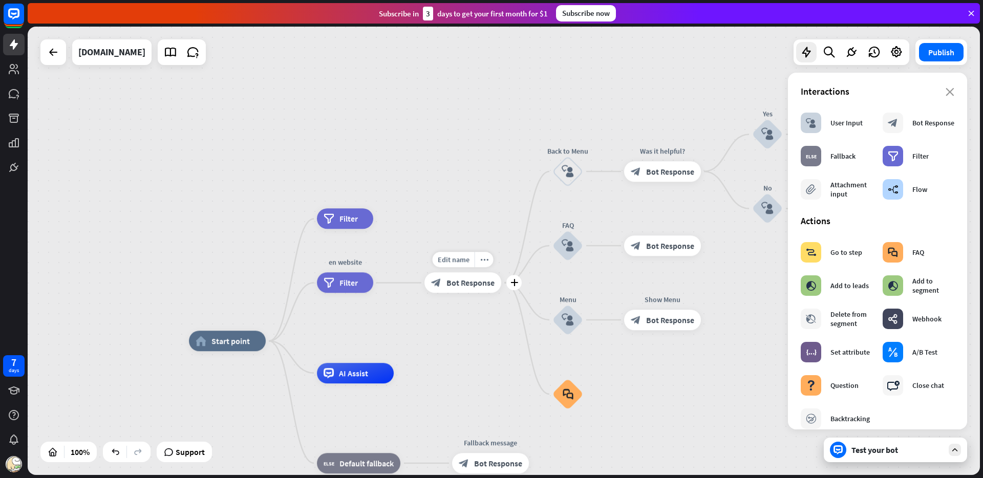
click at [458, 276] on div "block_bot_response Bot Response" at bounding box center [462, 283] width 77 height 20
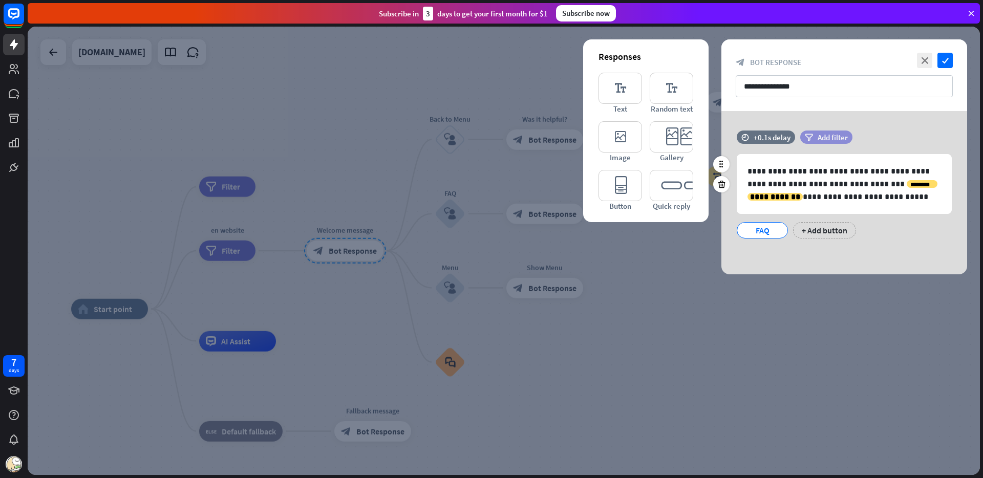
click at [843, 140] on span "Add filter" at bounding box center [832, 138] width 30 height 10
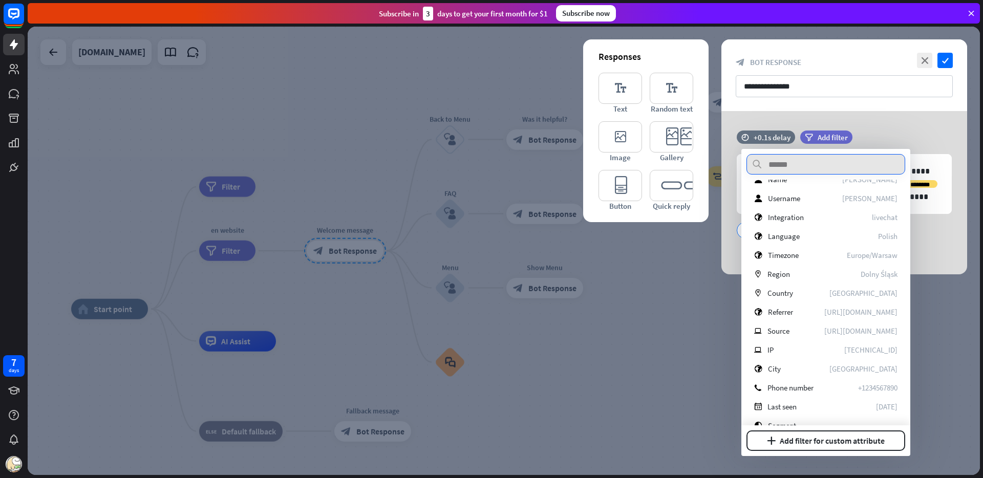
scroll to position [338, 0]
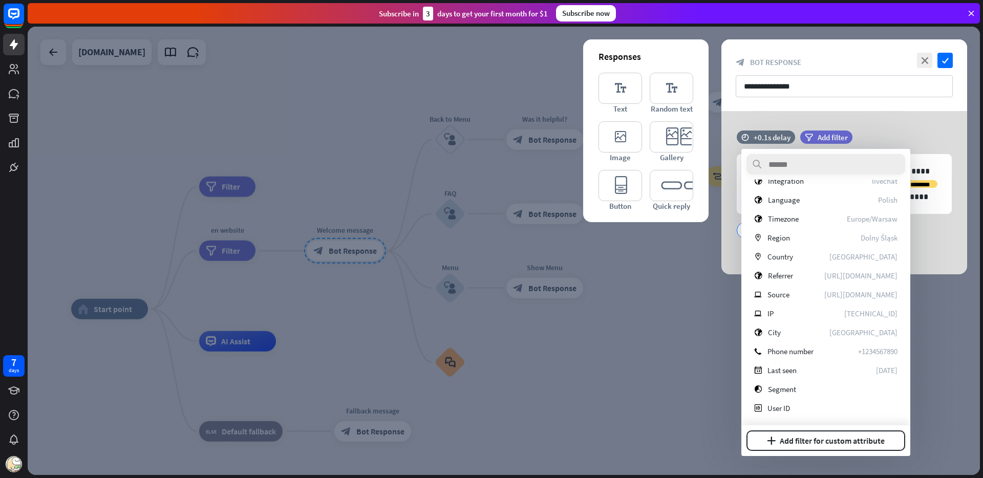
click at [903, 112] on div "**********" at bounding box center [844, 192] width 246 height 163
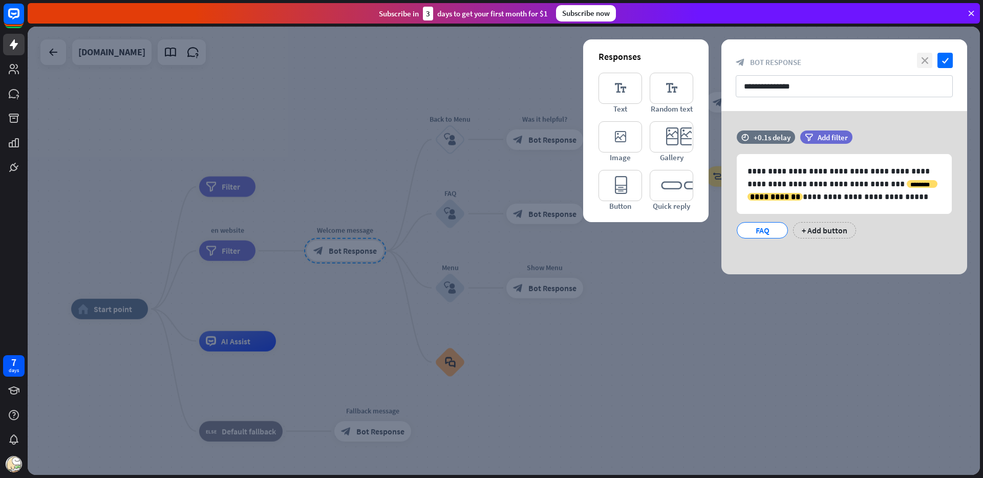
click at [925, 60] on icon "close" at bounding box center [924, 60] width 15 height 15
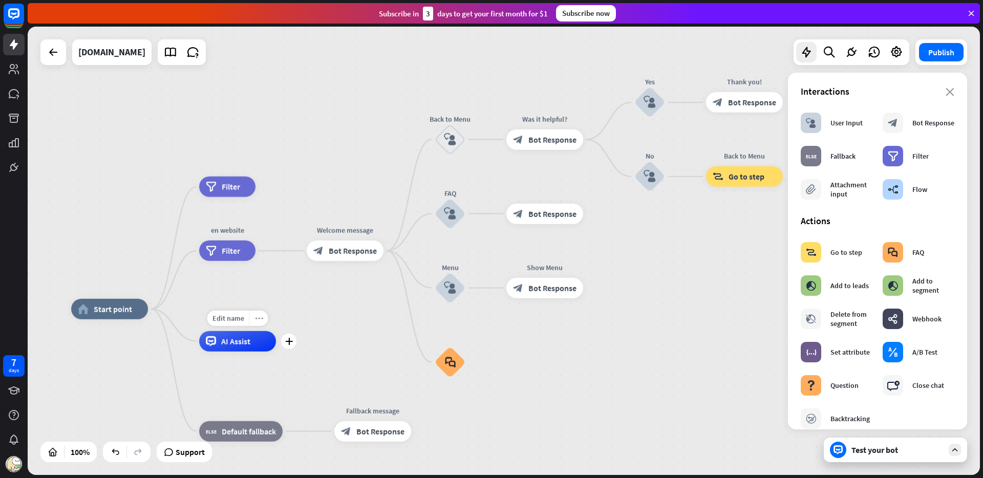
click at [260, 318] on icon "more_horiz" at bounding box center [259, 318] width 8 height 8
click at [247, 339] on span "AI Assist" at bounding box center [235, 341] width 29 height 10
click at [194, 446] on span "Support" at bounding box center [190, 452] width 29 height 16
click at [882, 89] on div "Interactions" at bounding box center [878, 91] width 154 height 12
click at [854, 98] on section "Interactions block_user_input User Input block_bot_response Bot Response block_…" at bounding box center [878, 144] width 154 height 119
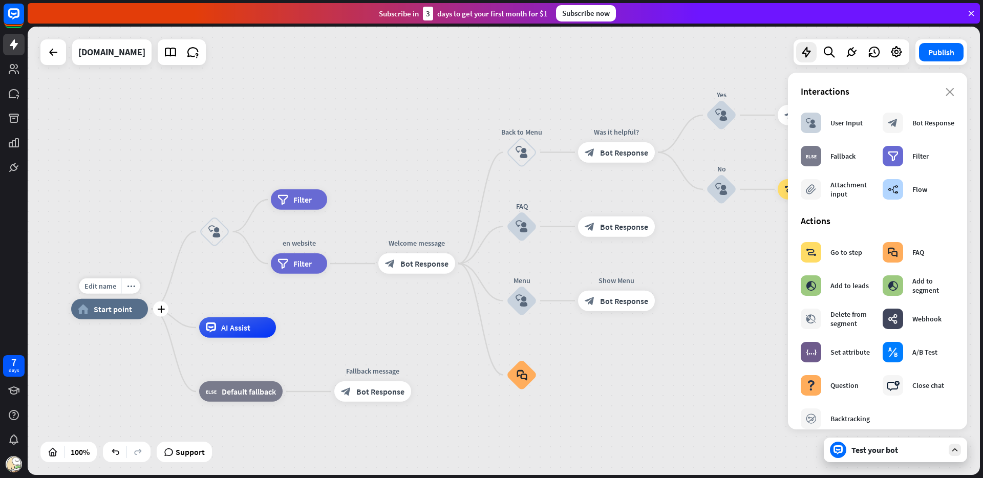
drag, startPoint x: 213, startPoint y: 233, endPoint x: 168, endPoint y: 301, distance: 81.2
click at [156, 312] on div "plus" at bounding box center [160, 309] width 15 height 15
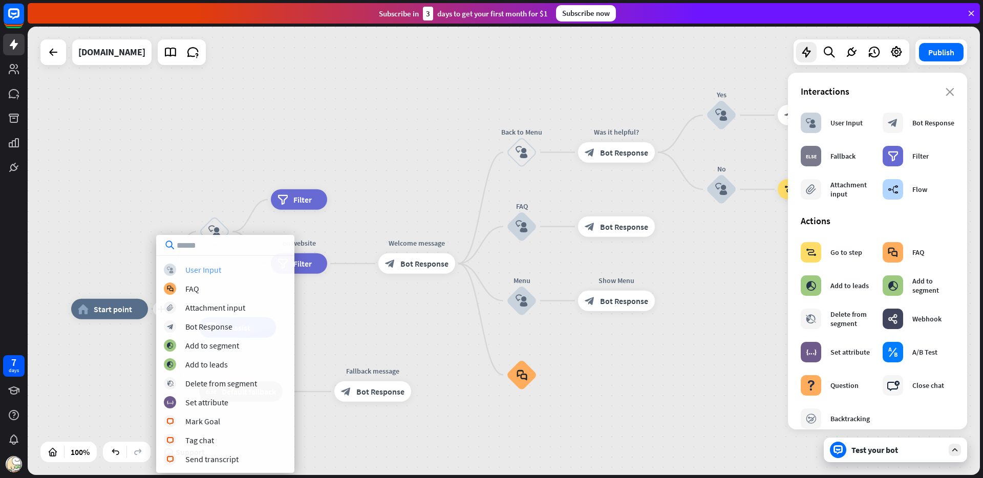
click at [193, 271] on div "User Input" at bounding box center [203, 270] width 36 height 10
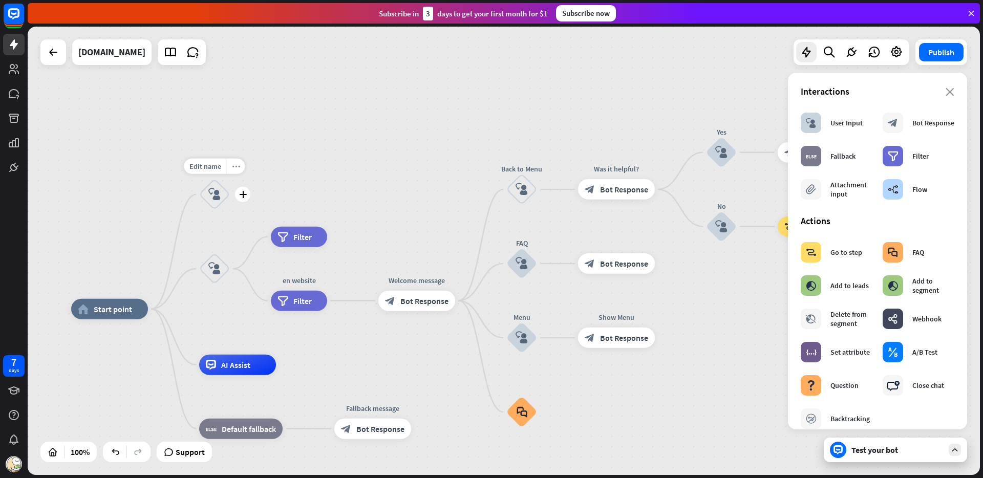
click at [232, 166] on icon "more_horiz" at bounding box center [236, 167] width 8 height 8
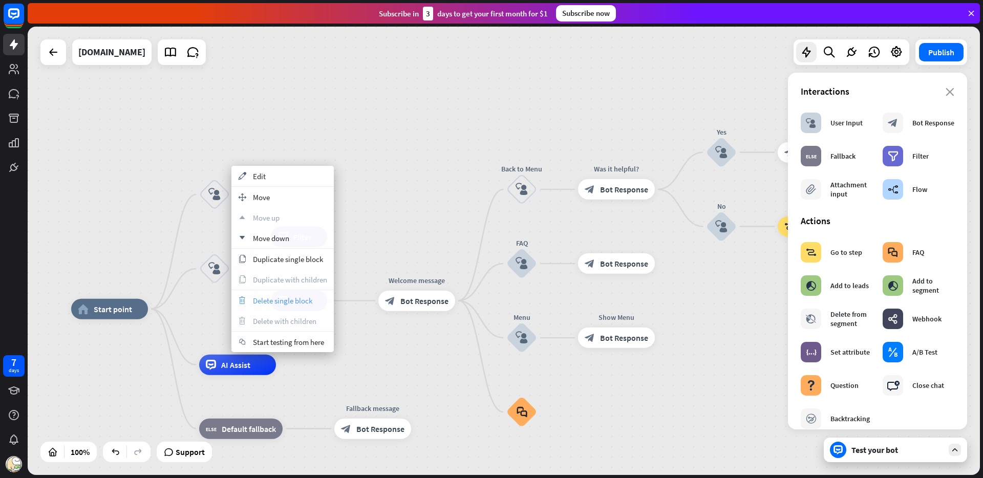
click at [263, 300] on span "Delete single block" at bounding box center [282, 301] width 59 height 10
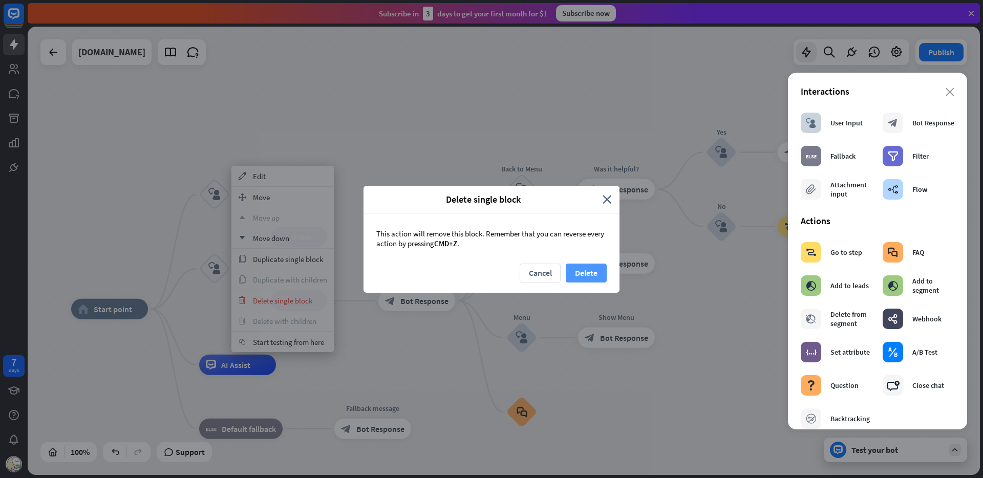
click at [584, 269] on button "Delete" at bounding box center [586, 273] width 41 height 19
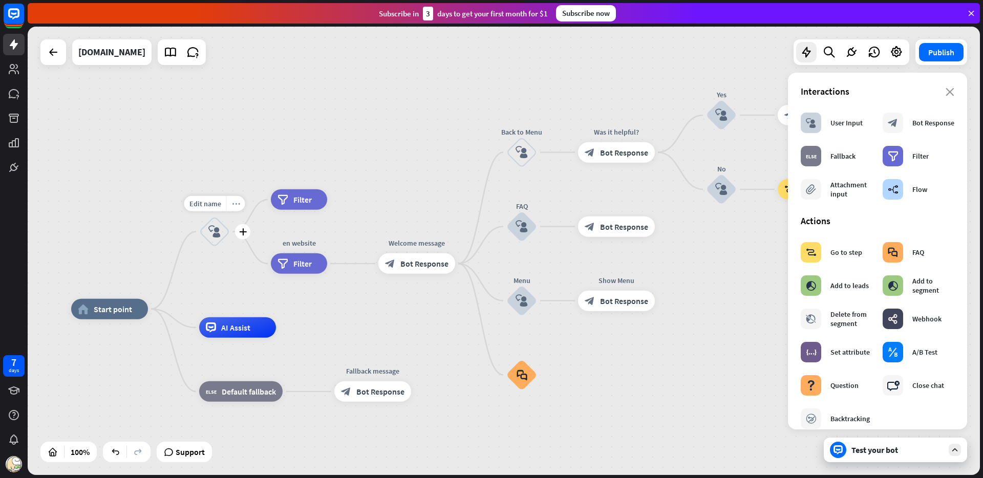
click at [232, 202] on icon "more_horiz" at bounding box center [236, 204] width 8 height 8
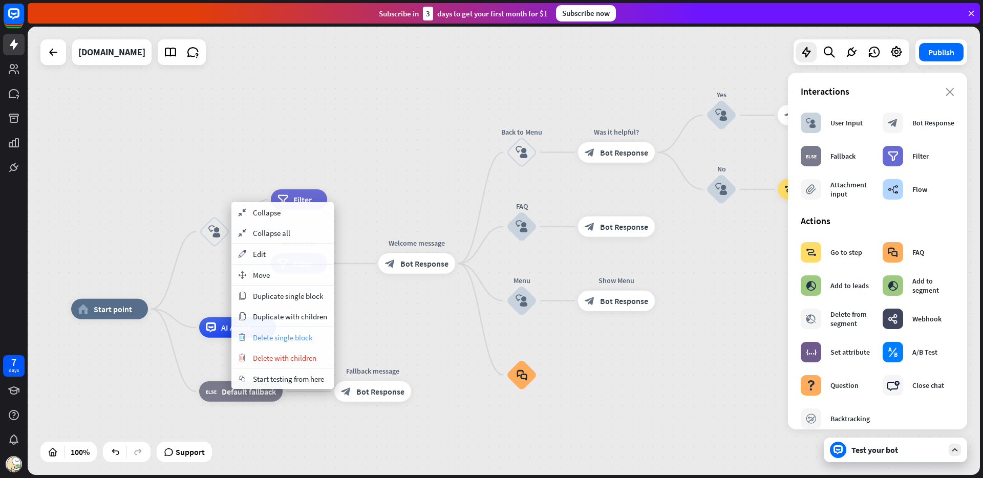
click at [282, 336] on span "Delete single block" at bounding box center [282, 338] width 59 height 10
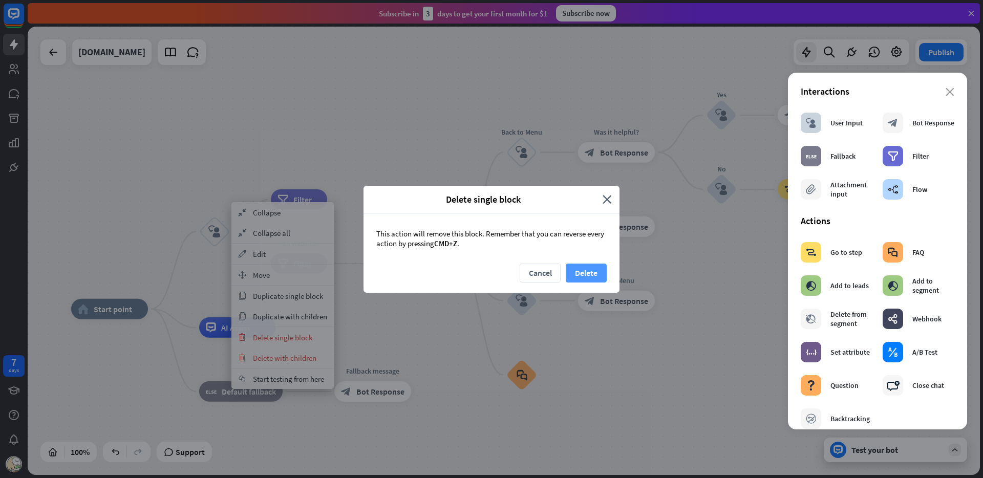
click at [578, 271] on button "Delete" at bounding box center [586, 273] width 41 height 19
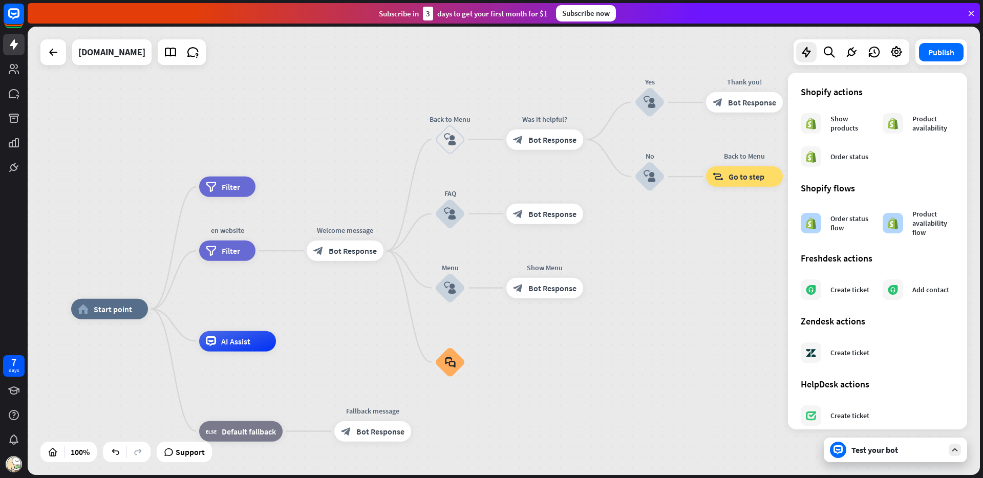
scroll to position [469, 0]
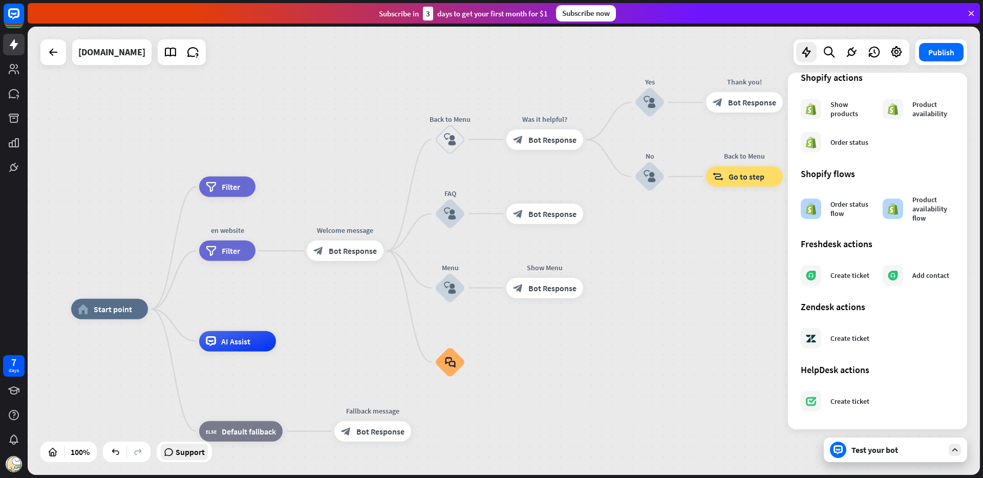
click at [189, 446] on span "Support" at bounding box center [190, 452] width 29 height 16
drag, startPoint x: 155, startPoint y: 309, endPoint x: 180, endPoint y: 345, distance: 43.7
click at [157, 311] on icon "plus" at bounding box center [161, 309] width 8 height 7
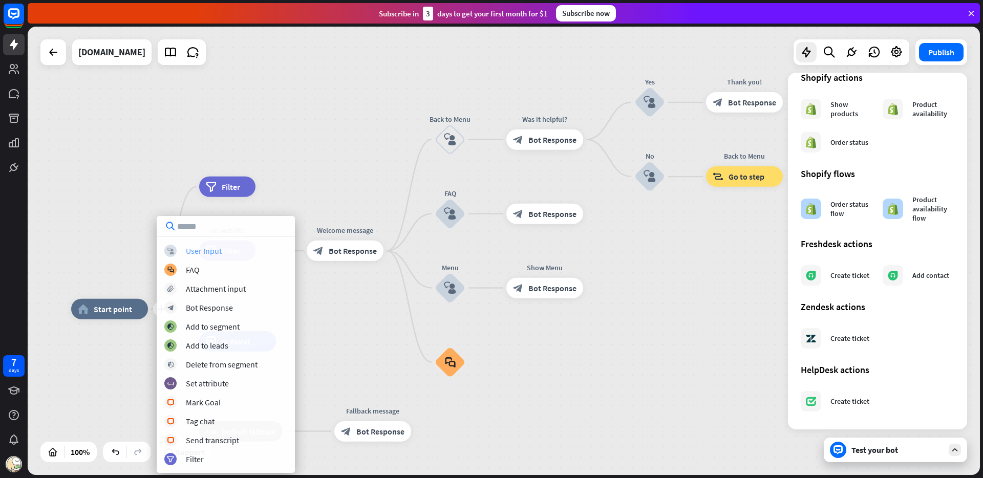
click at [216, 251] on div "User Input" at bounding box center [204, 251] width 36 height 10
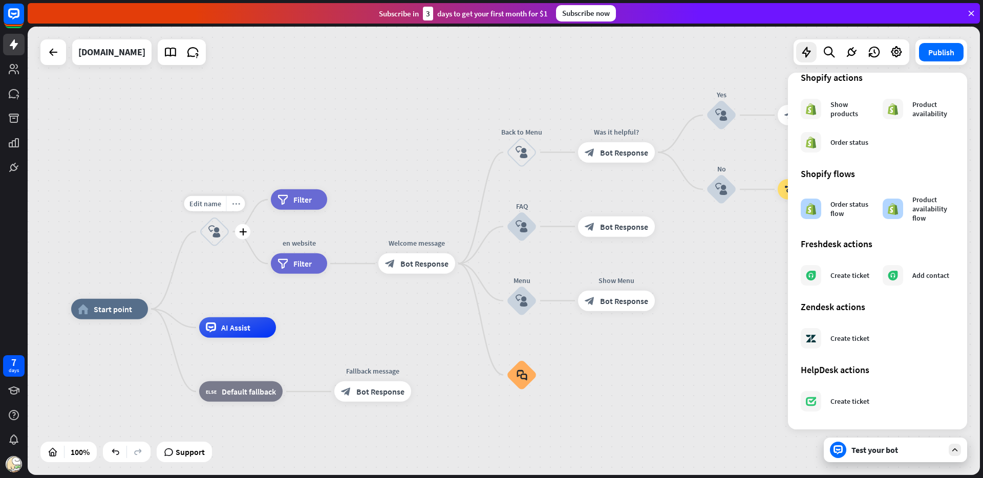
click at [233, 205] on icon "more_horiz" at bounding box center [236, 204] width 8 height 8
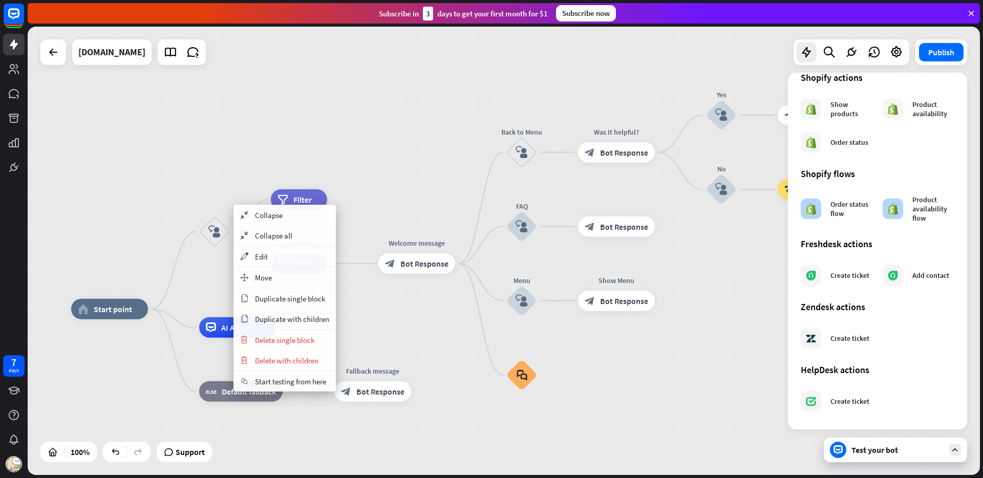
click at [213, 230] on icon "block_user_input" at bounding box center [214, 232] width 12 height 12
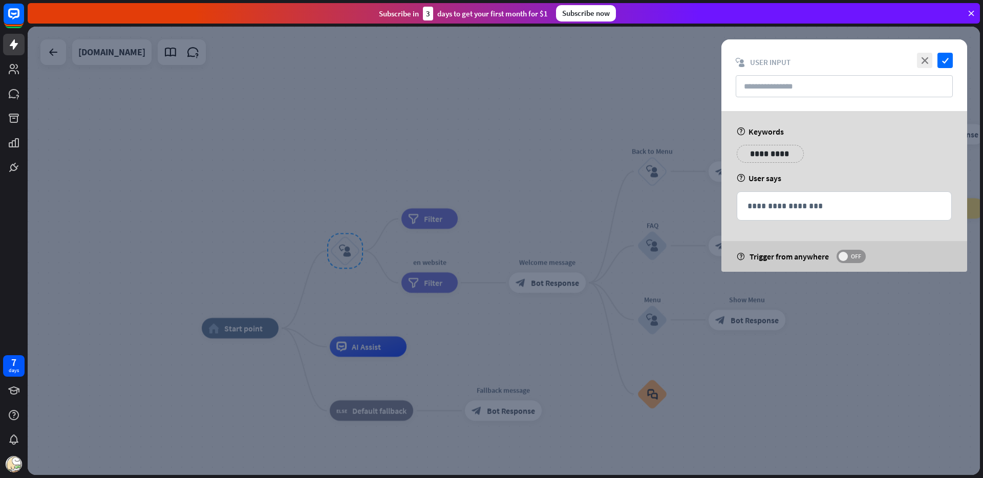
click at [844, 254] on span at bounding box center [842, 256] width 9 height 9
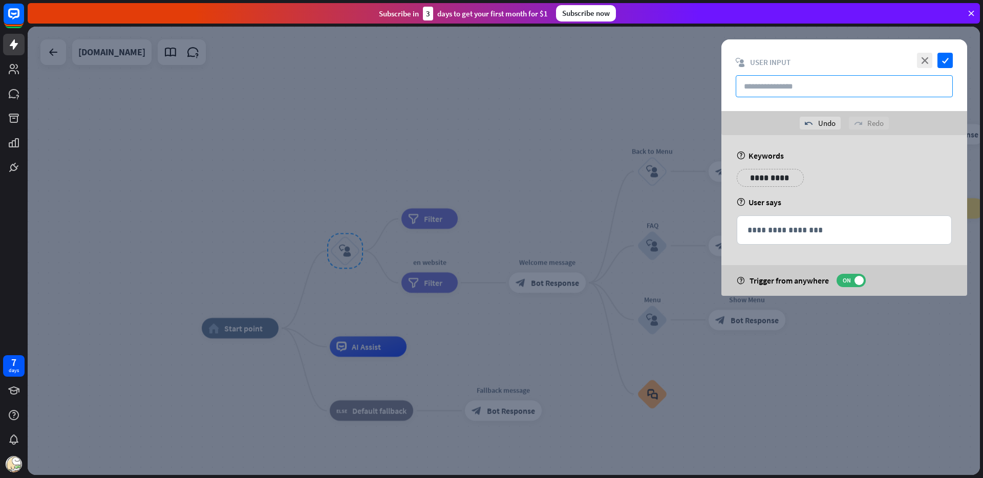
click at [796, 92] on input "text" at bounding box center [844, 86] width 217 height 22
click at [787, 233] on p "**********" at bounding box center [843, 230] width 193 height 13
click at [844, 190] on div "**********" at bounding box center [844, 182] width 221 height 26
click at [942, 62] on icon "check" at bounding box center [944, 60] width 15 height 15
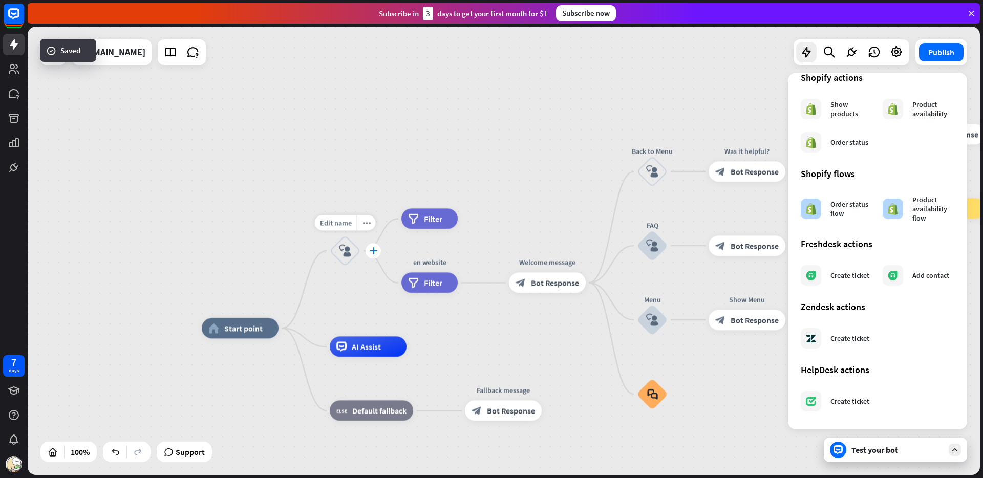
click at [374, 248] on icon "plus" at bounding box center [374, 250] width 8 height 7
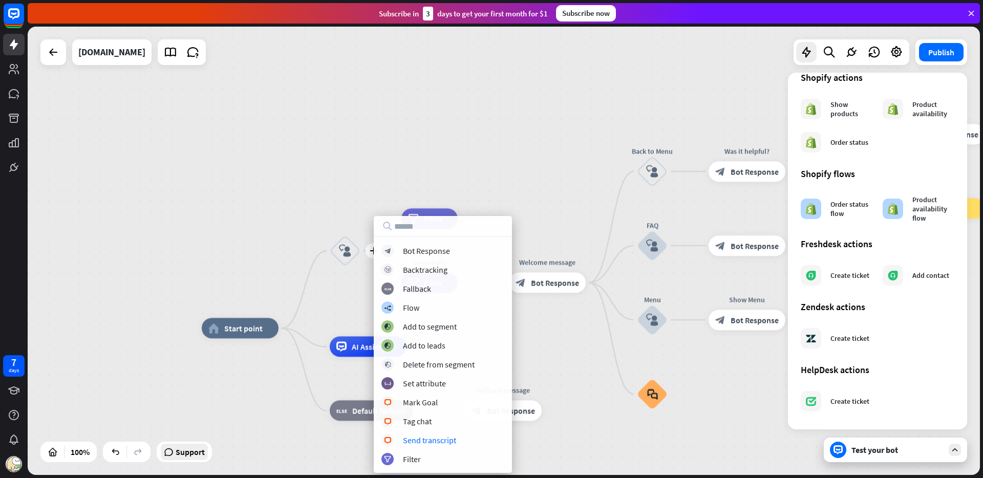
click at [178, 450] on span "Support" at bounding box center [190, 452] width 29 height 16
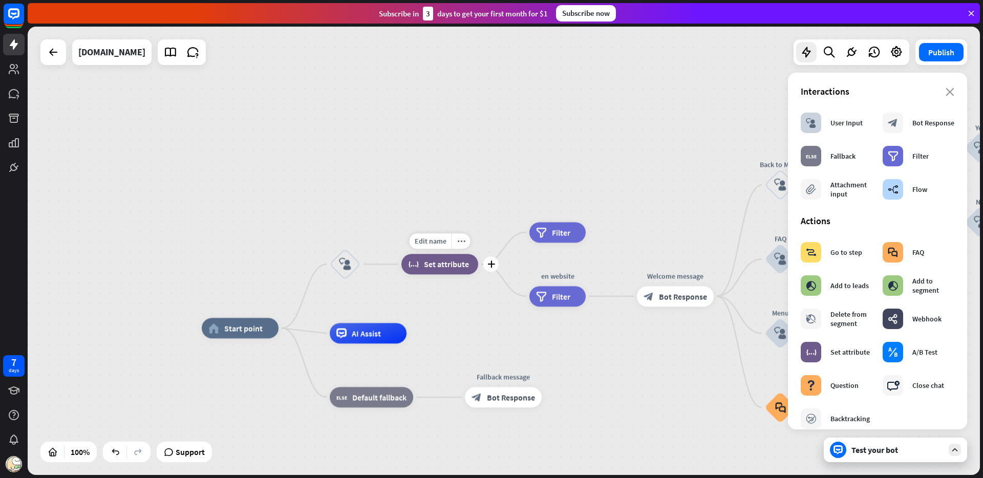
click at [449, 266] on span "Set attribute" at bounding box center [446, 264] width 45 height 10
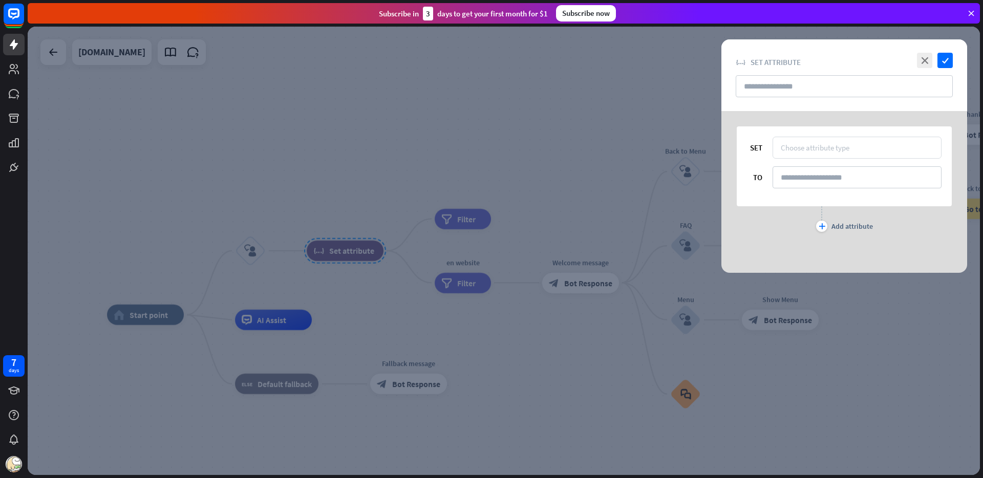
click at [845, 141] on div "Choose attribute type" at bounding box center [856, 148] width 169 height 22
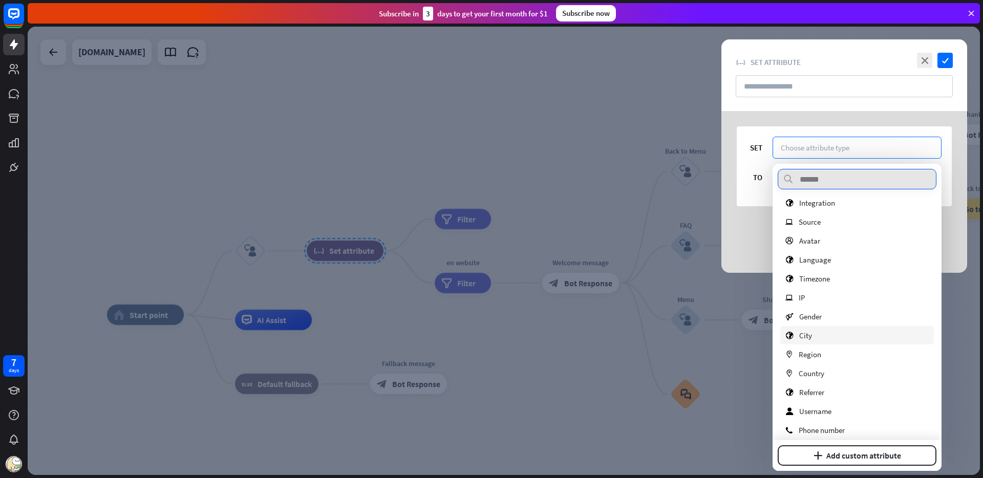
scroll to position [263, 0]
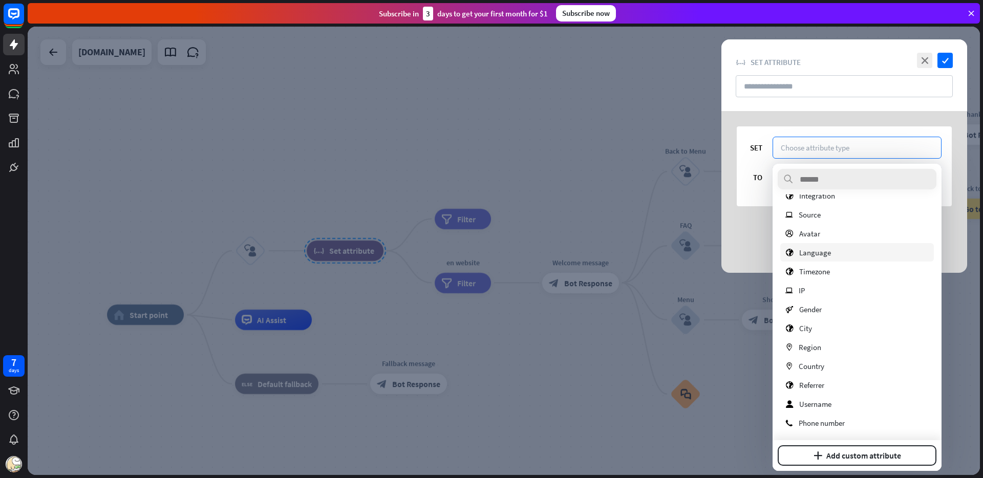
click at [829, 253] on span "Language" at bounding box center [815, 253] width 32 height 10
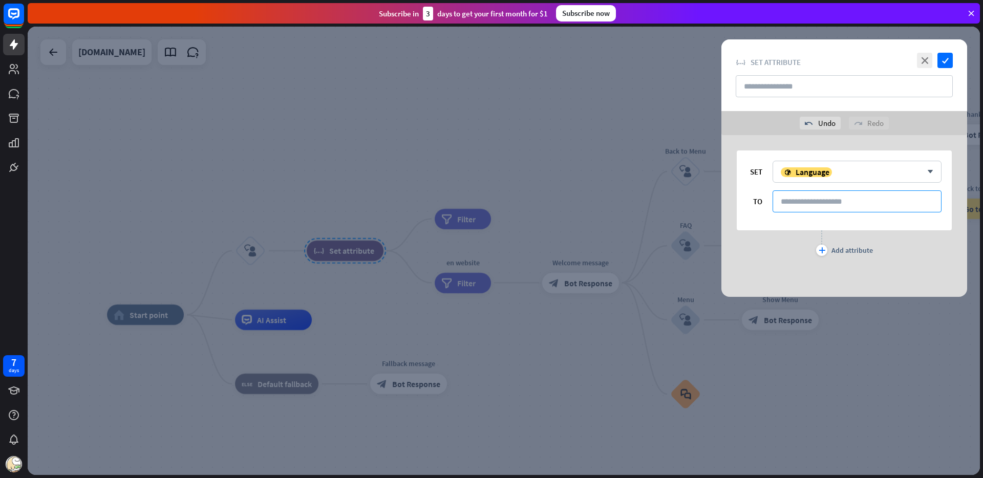
click at [828, 199] on input at bounding box center [856, 201] width 169 height 22
type input "*****"
click at [942, 64] on icon "check" at bounding box center [944, 60] width 15 height 15
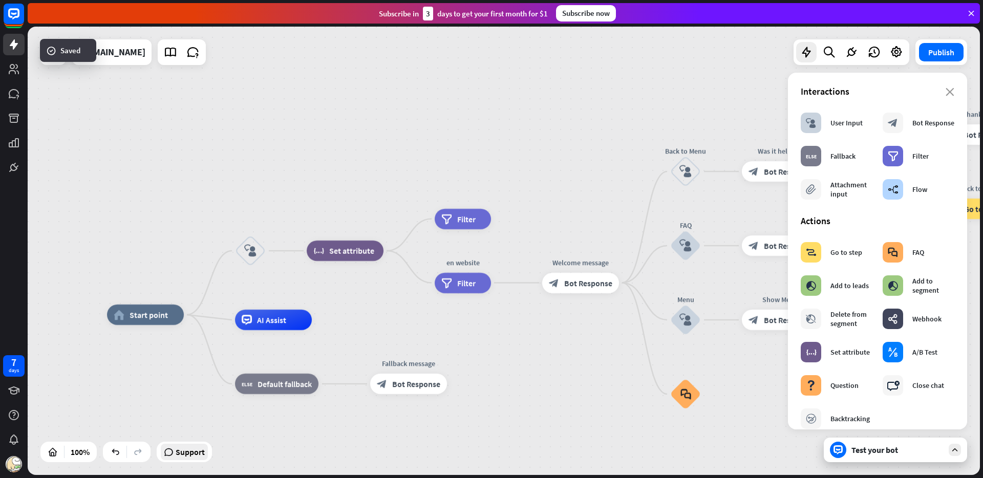
click at [185, 448] on span "Support" at bounding box center [190, 452] width 29 height 16
click at [364, 227] on icon "more_horiz" at bounding box center [366, 228] width 8 height 8
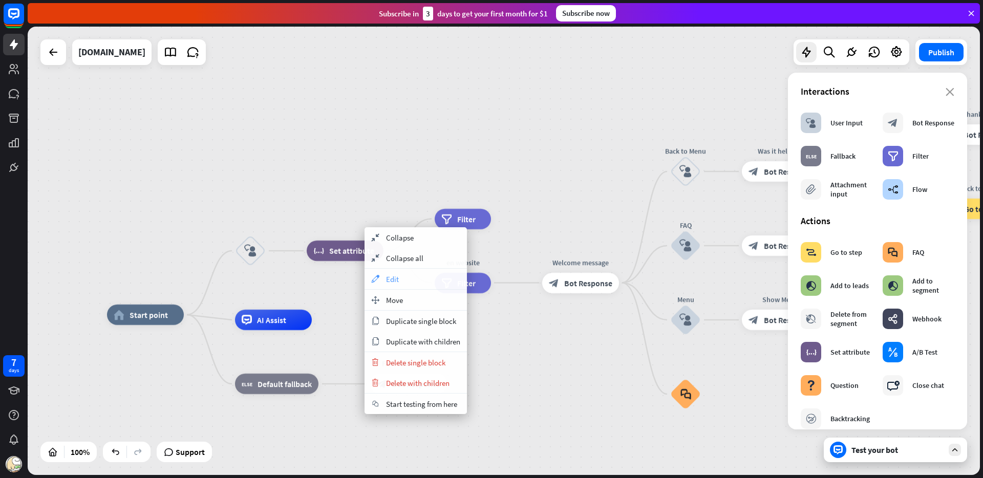
click at [393, 274] on span "Edit" at bounding box center [392, 279] width 13 height 10
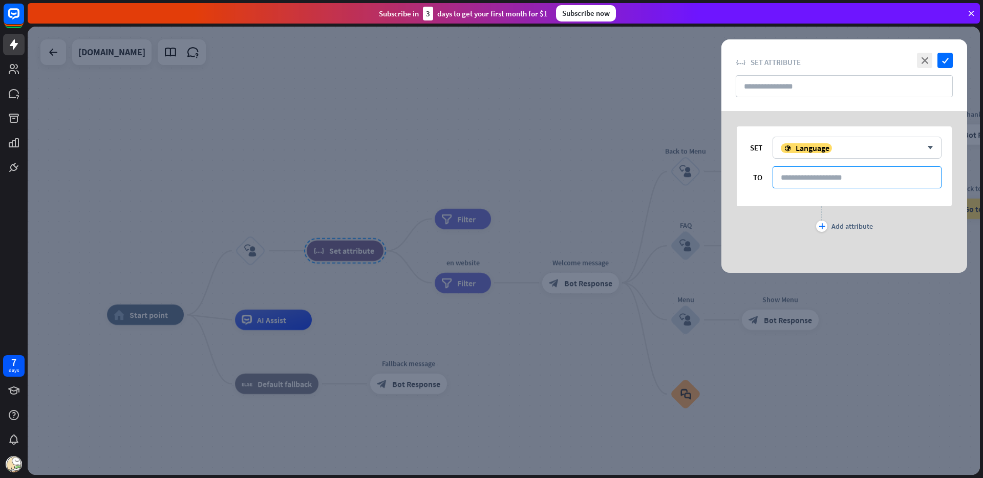
click at [847, 180] on input at bounding box center [856, 177] width 169 height 22
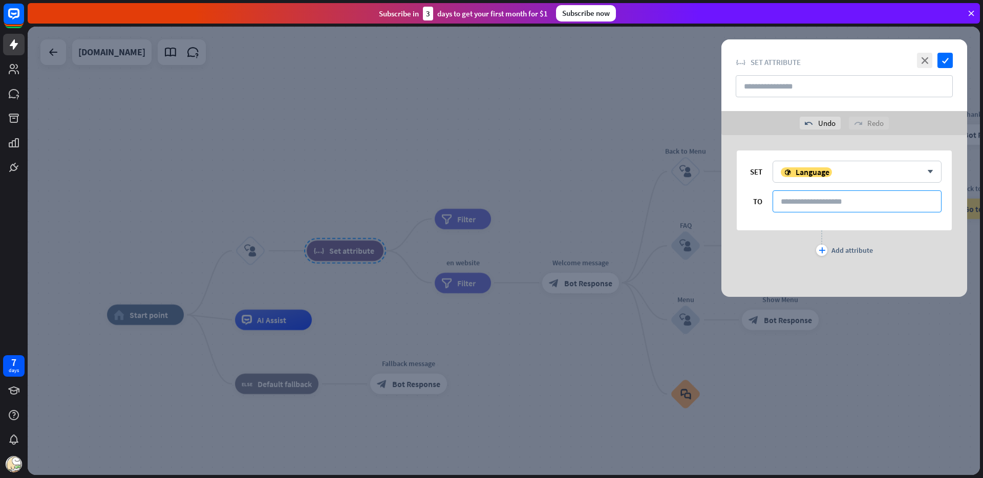
paste input "**********"
type input "**********"
click at [944, 65] on icon "check" at bounding box center [944, 60] width 15 height 15
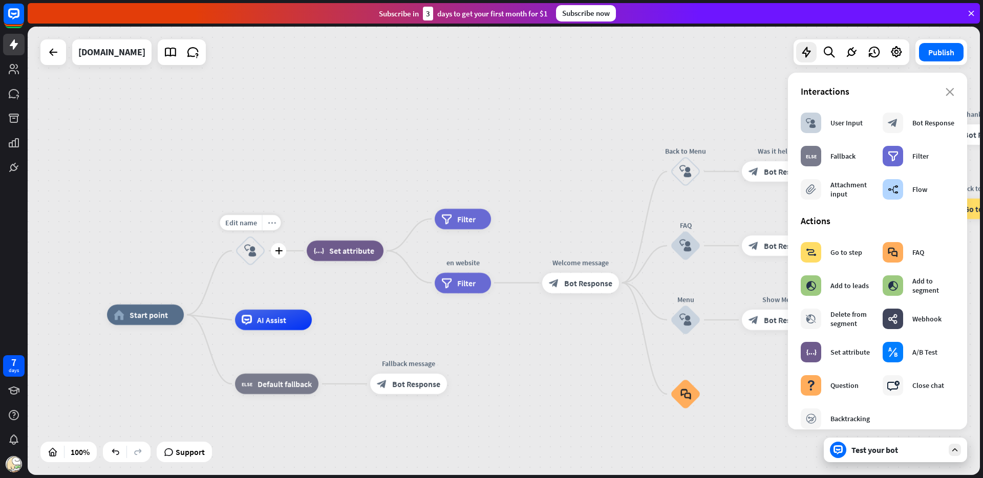
click at [273, 221] on icon "more_horiz" at bounding box center [272, 223] width 8 height 8
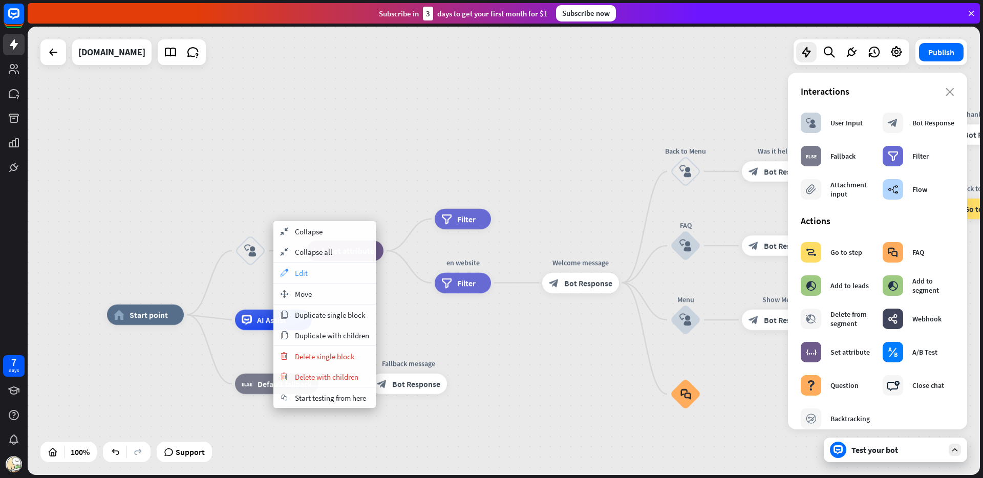
click at [289, 272] on icon "appearance" at bounding box center [283, 273] width 11 height 8
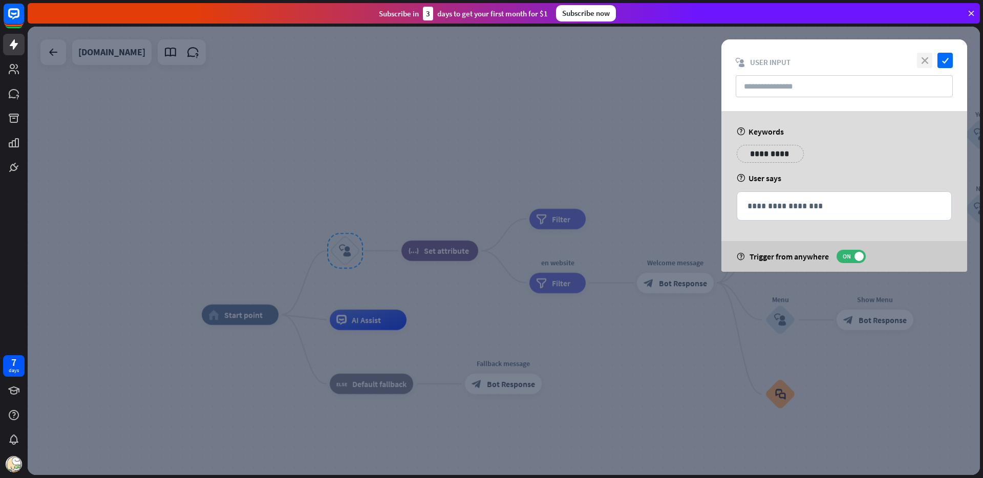
click at [927, 61] on icon "close" at bounding box center [924, 60] width 15 height 15
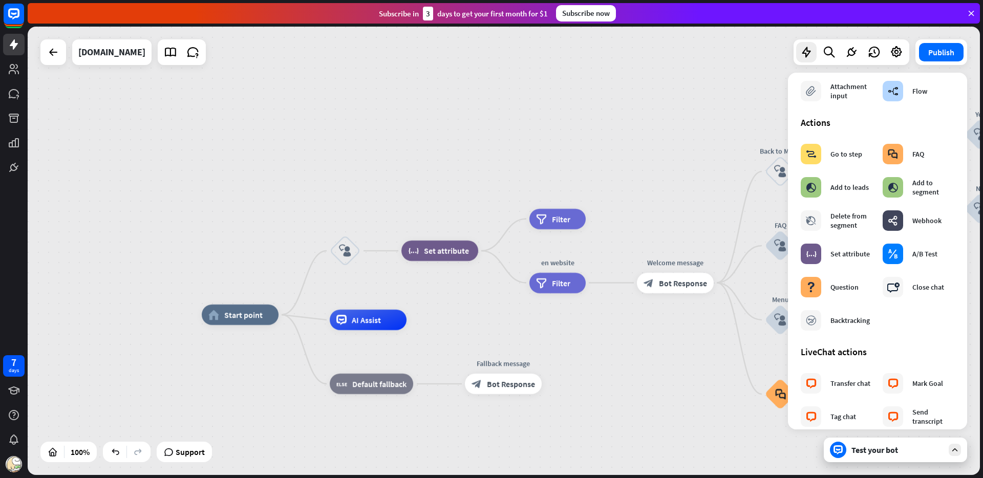
scroll to position [97, 0]
click at [820, 294] on div "block_question" at bounding box center [811, 288] width 20 height 20
click at [193, 459] on span "Support" at bounding box center [190, 452] width 29 height 16
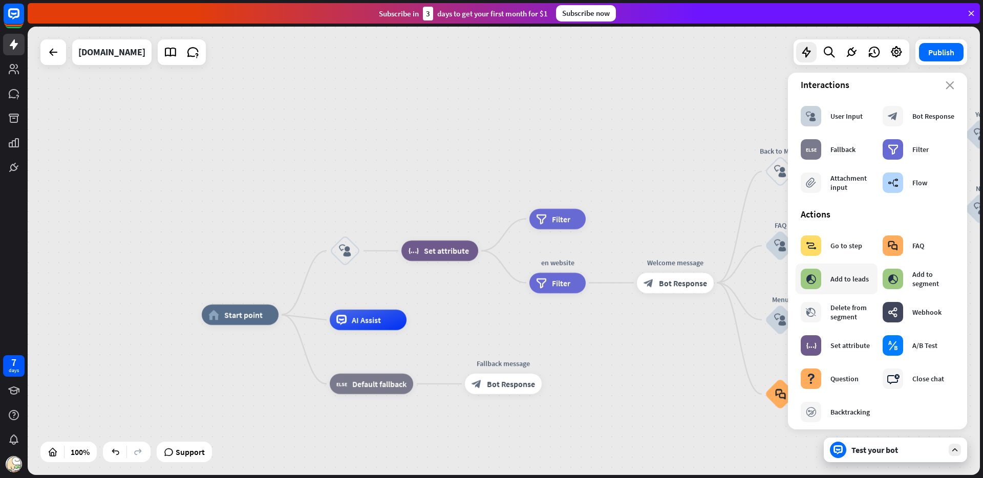
scroll to position [0, 0]
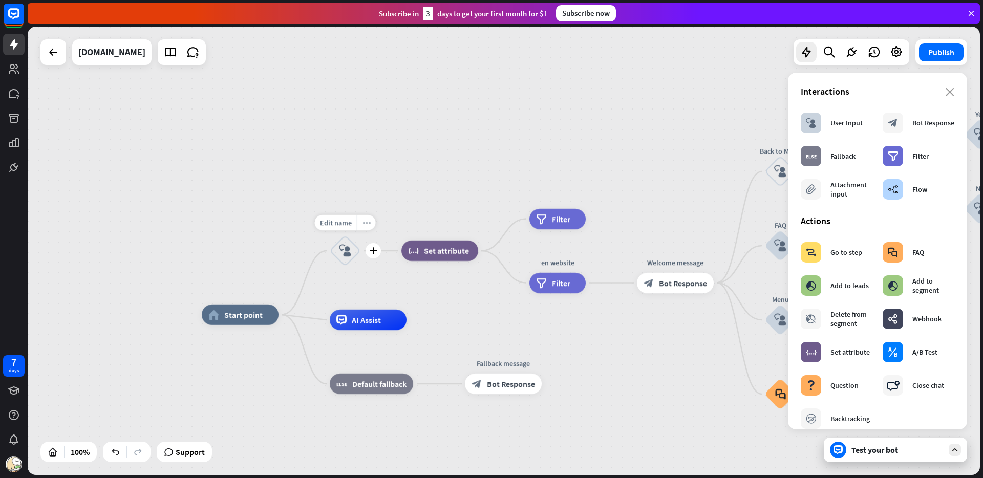
click at [366, 226] on icon "more_horiz" at bounding box center [366, 223] width 8 height 8
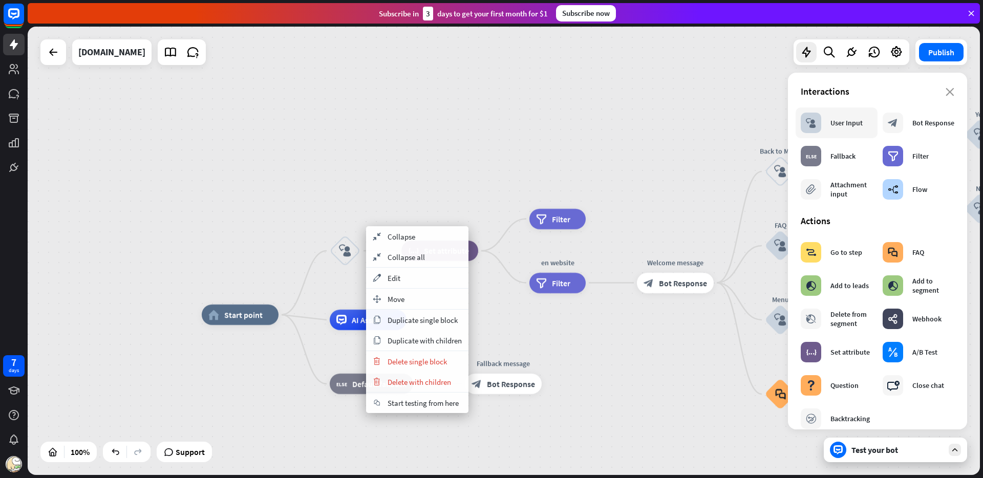
click at [833, 123] on div "User Input" at bounding box center [846, 122] width 32 height 9
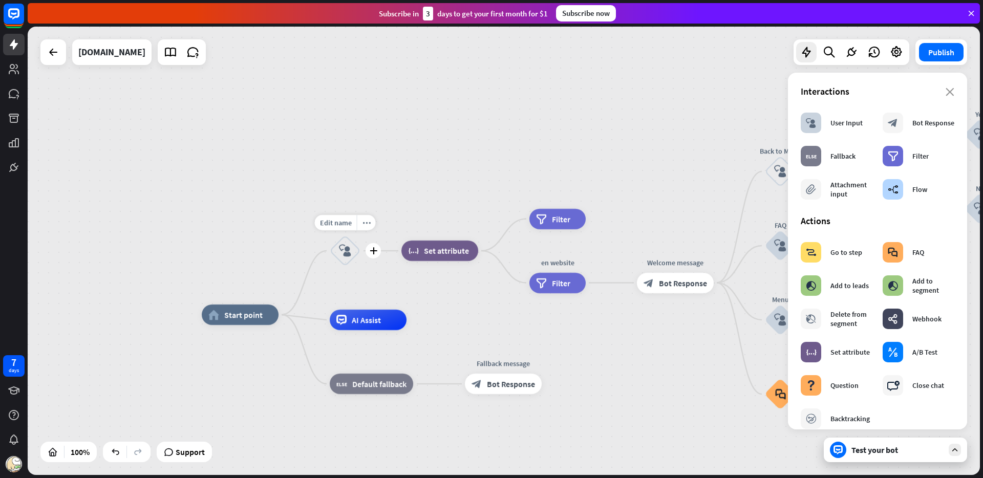
click at [344, 250] on icon "block_user_input" at bounding box center [345, 251] width 12 height 12
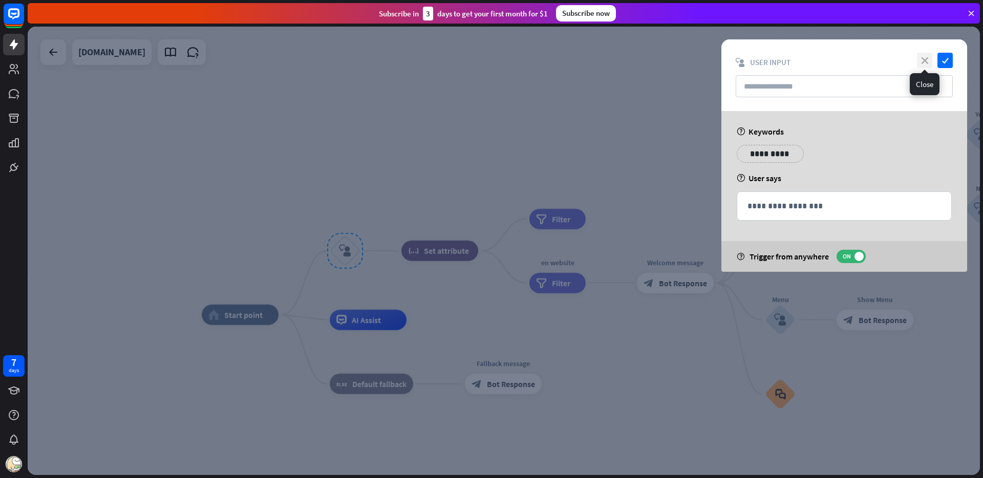
click at [921, 61] on icon "close" at bounding box center [924, 60] width 15 height 15
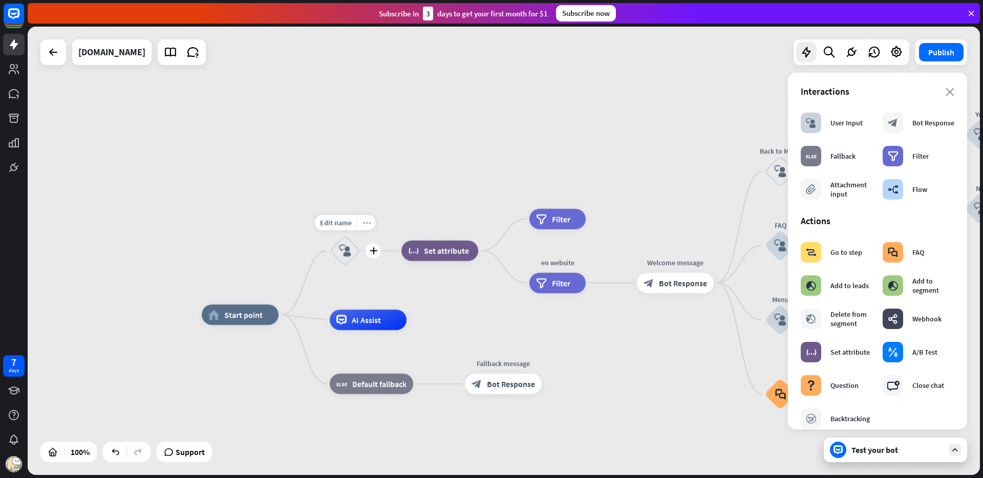
click at [362, 223] on icon "more_horiz" at bounding box center [366, 223] width 8 height 8
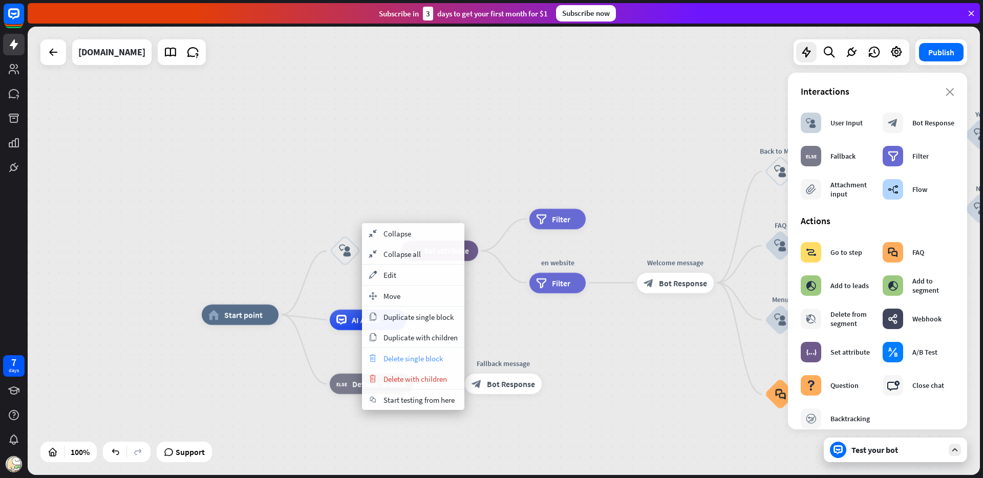
click at [395, 357] on span "Delete single block" at bounding box center [412, 359] width 59 height 10
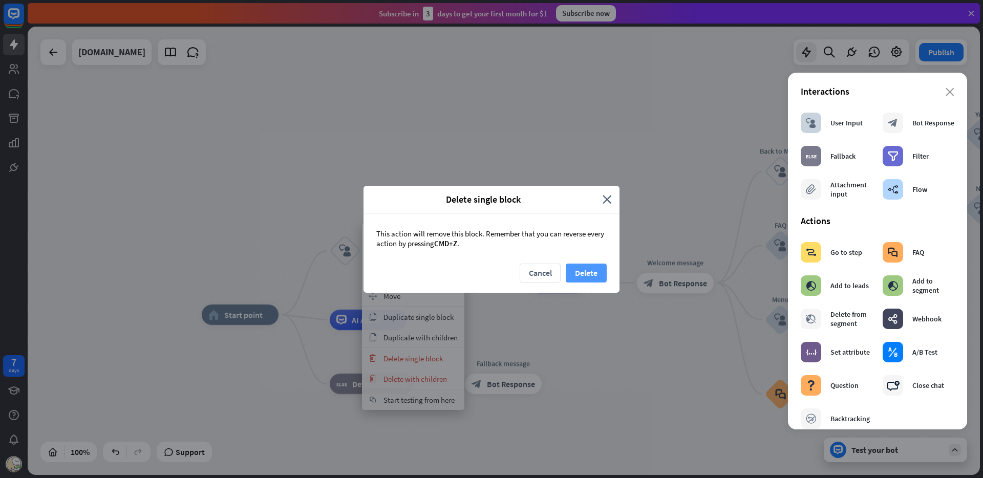
click at [590, 270] on button "Delete" at bounding box center [586, 273] width 41 height 19
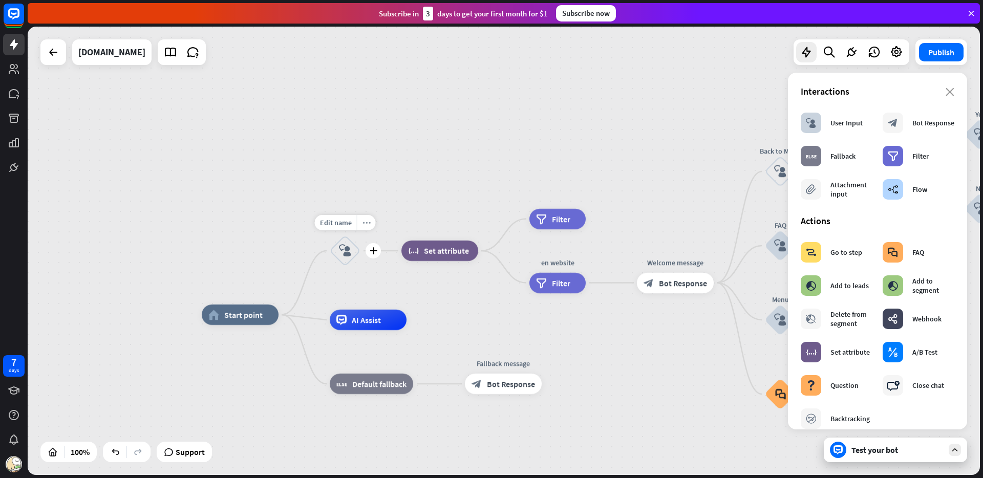
click at [360, 223] on div "more_horiz" at bounding box center [366, 222] width 19 height 15
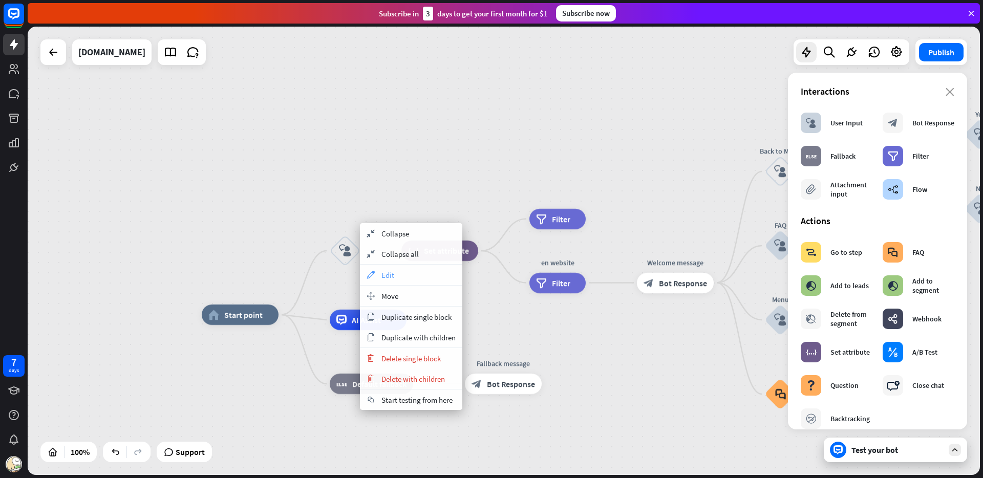
click at [386, 274] on span "Edit" at bounding box center [387, 275] width 13 height 10
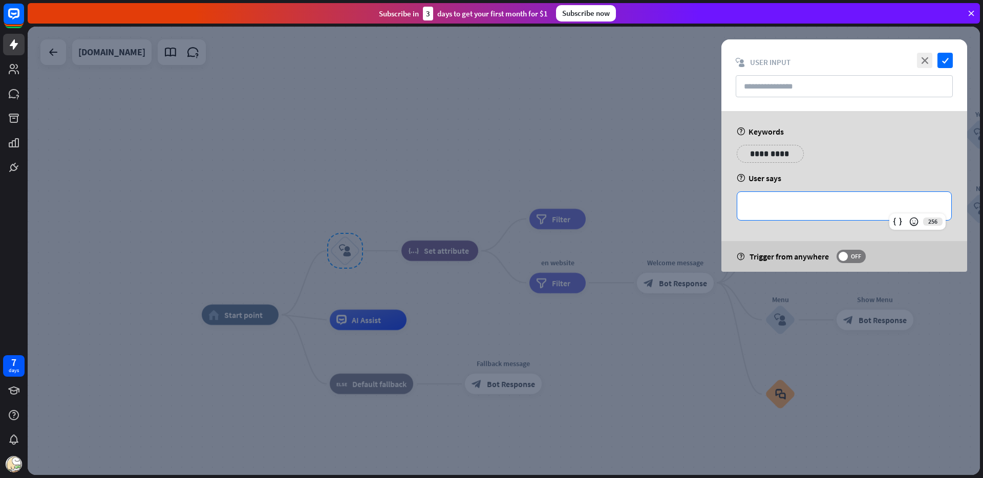
click at [802, 207] on p "**********" at bounding box center [843, 206] width 193 height 13
click at [778, 153] on p "**********" at bounding box center [764, 153] width 41 height 13
click at [815, 176] on div "help User says" at bounding box center [844, 178] width 215 height 10
click at [787, 206] on p "**********" at bounding box center [843, 206] width 193 height 13
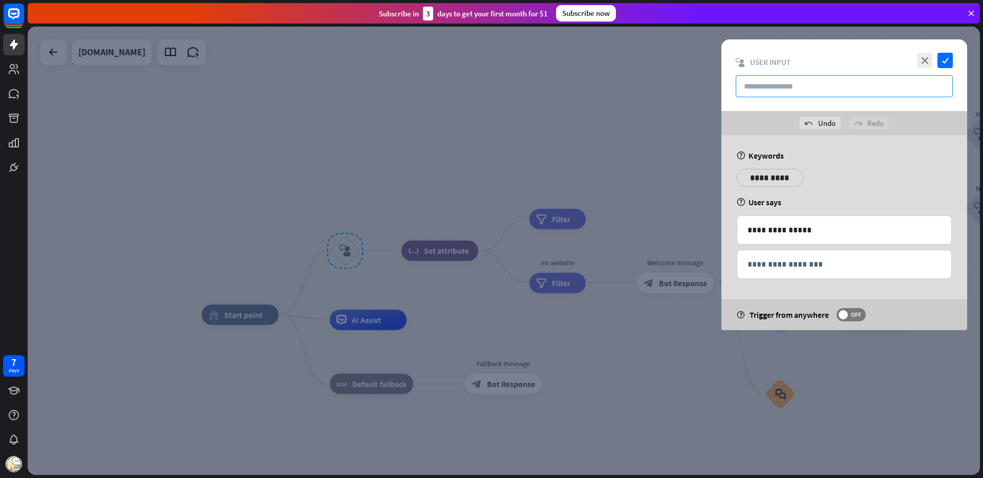
click at [774, 84] on input "text" at bounding box center [844, 86] width 217 height 22
type input "**********"
click at [829, 266] on p "**********" at bounding box center [843, 264] width 193 height 13
click at [829, 243] on div "**********" at bounding box center [844, 230] width 214 height 28
drag, startPoint x: 834, startPoint y: 236, endPoint x: 750, endPoint y: 231, distance: 83.6
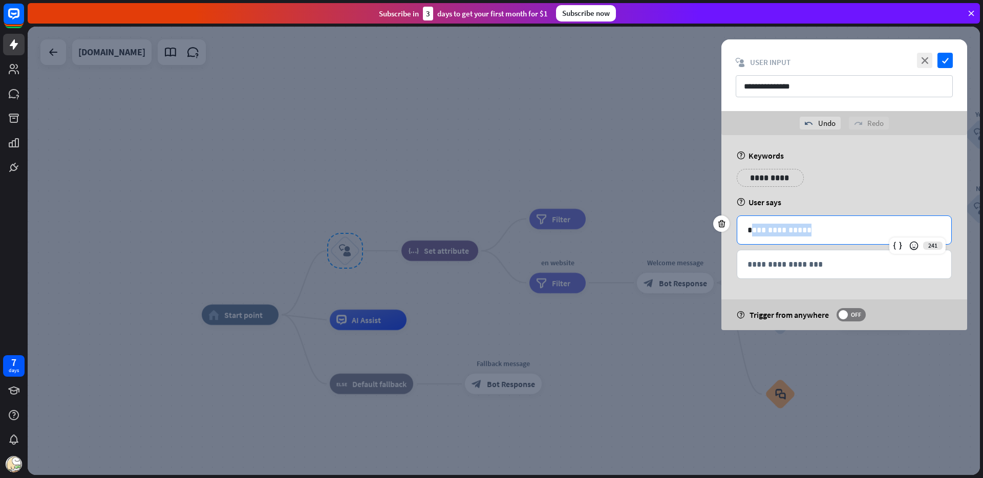
click at [750, 232] on div "**********" at bounding box center [844, 230] width 214 height 28
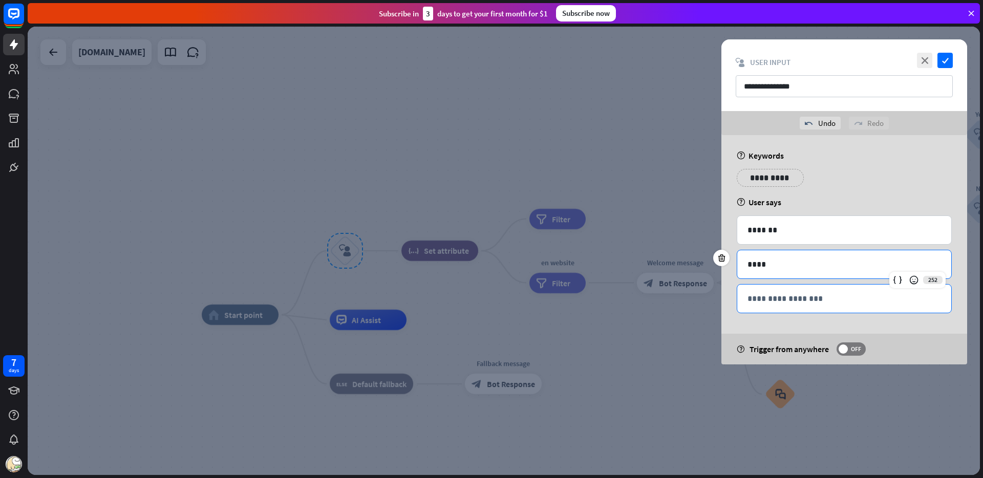
click at [774, 290] on div "**********" at bounding box center [844, 299] width 214 height 28
paste div
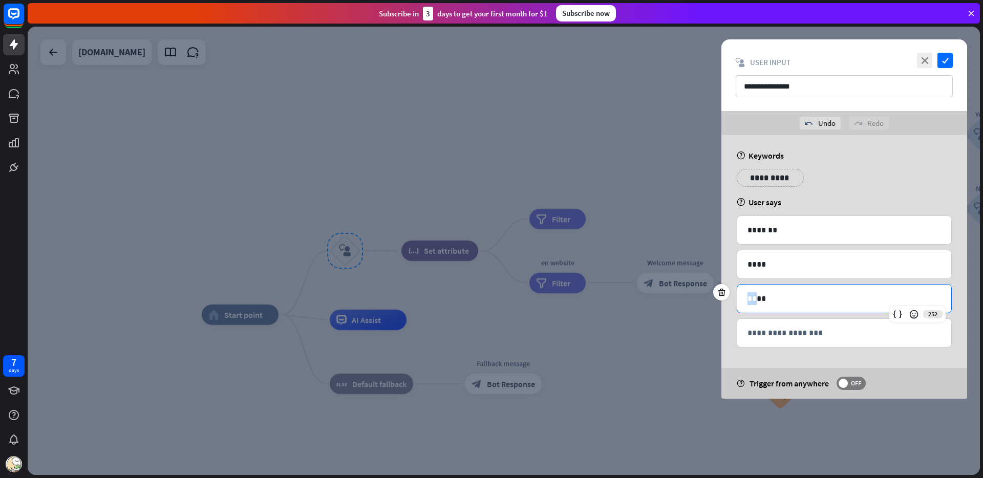
drag, startPoint x: 764, startPoint y: 301, endPoint x: 728, endPoint y: 297, distance: 36.1
click at [737, 297] on div "252 ****" at bounding box center [844, 298] width 215 height 29
click at [888, 217] on div "*******" at bounding box center [844, 230] width 214 height 28
click at [946, 61] on icon "check" at bounding box center [944, 60] width 15 height 15
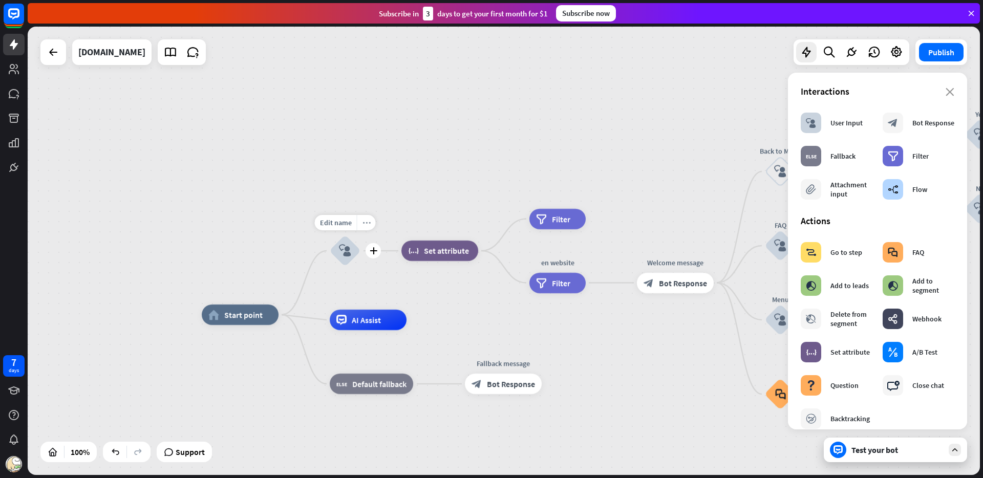
click at [362, 222] on icon "more_horiz" at bounding box center [366, 223] width 8 height 8
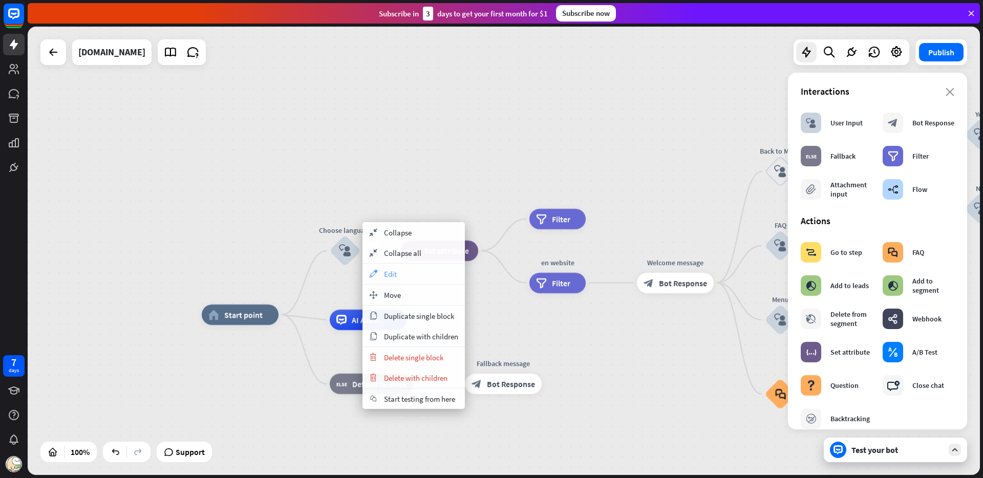
click at [386, 270] on span "Edit" at bounding box center [390, 274] width 13 height 10
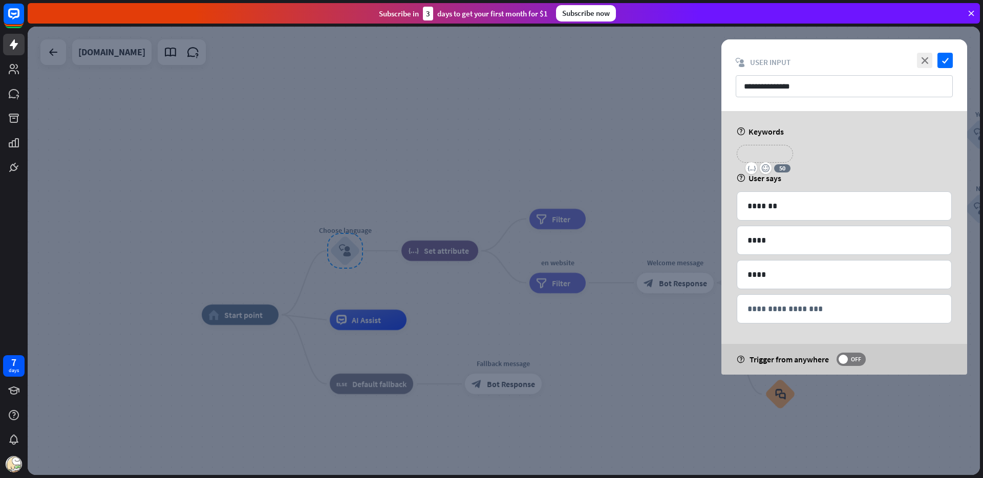
click at [767, 156] on p "**********" at bounding box center [764, 153] width 41 height 13
click at [767, 152] on p "**********" at bounding box center [764, 153] width 41 height 13
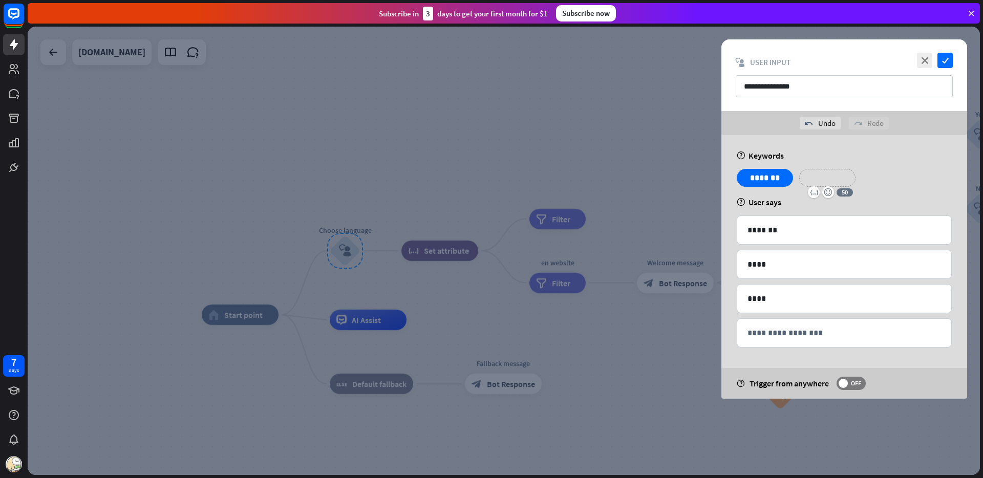
click at [834, 173] on p "**********" at bounding box center [827, 177] width 41 height 13
click at [790, 260] on p "****" at bounding box center [843, 264] width 193 height 13
click at [824, 181] on p "**********" at bounding box center [827, 177] width 41 height 13
click at [792, 305] on div "****" at bounding box center [844, 299] width 214 height 28
click at [888, 168] on div "**********" at bounding box center [844, 267] width 246 height 264
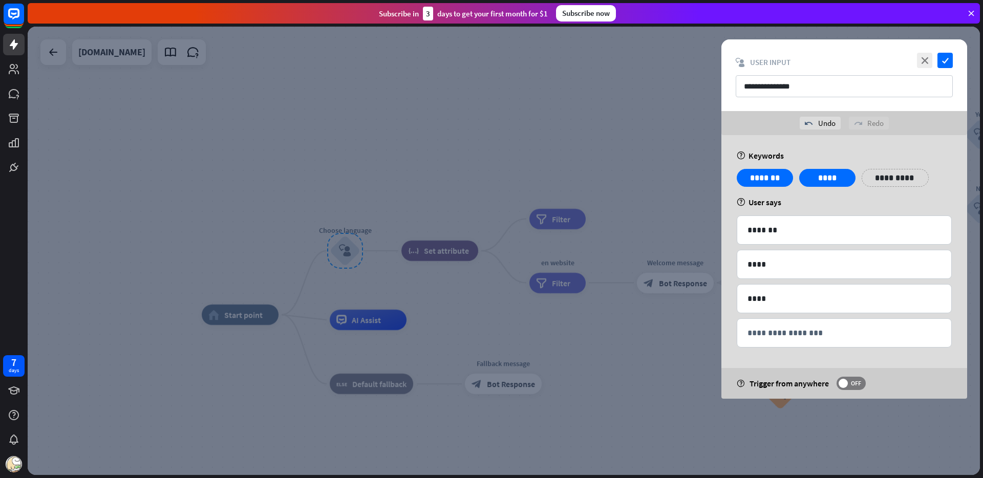
click at [888, 175] on p "**********" at bounding box center [895, 177] width 52 height 13
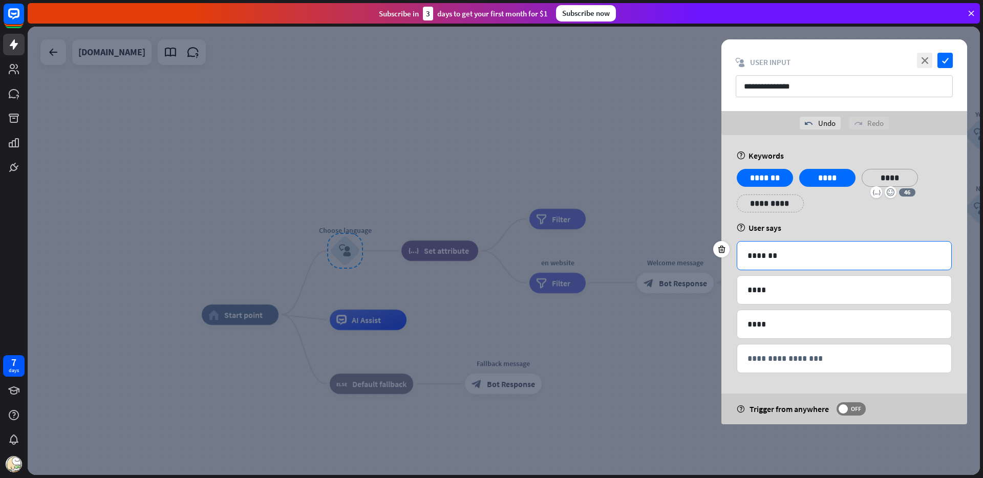
click at [886, 262] on div "*******" at bounding box center [844, 256] width 214 height 28
click at [722, 245] on icon at bounding box center [722, 249] width 10 height 9
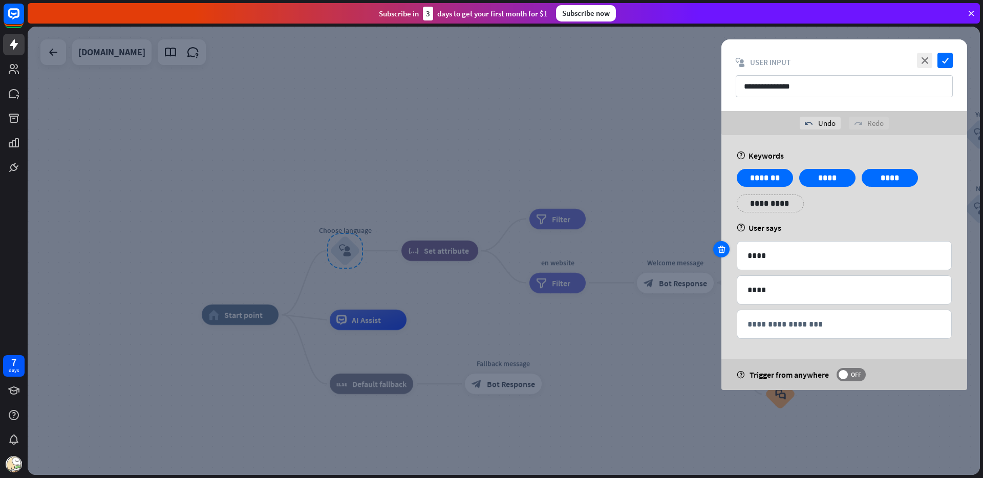
click at [722, 245] on icon at bounding box center [722, 249] width 10 height 9
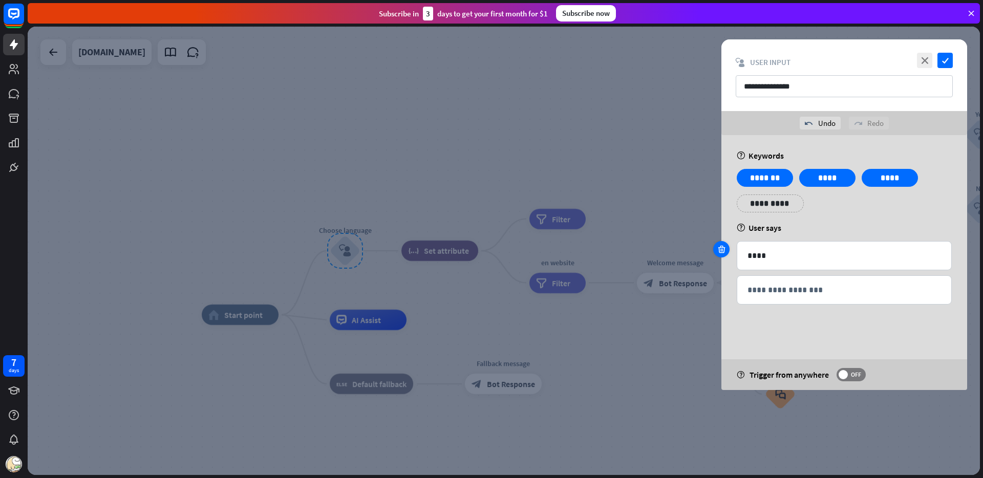
click at [722, 245] on icon at bounding box center [722, 249] width 10 height 9
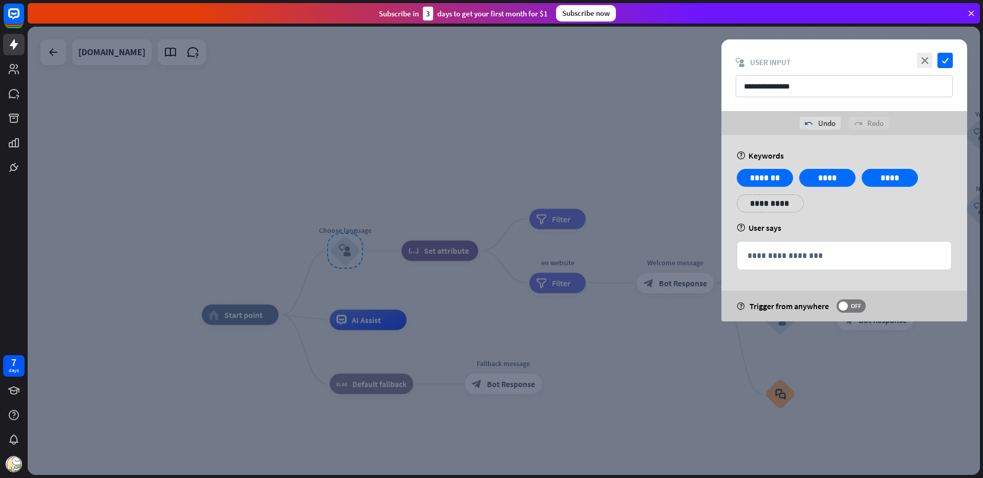
click at [760, 150] on div "help Keywords" at bounding box center [844, 155] width 215 height 10
click at [750, 155] on div "help Keywords" at bounding box center [844, 155] width 215 height 10
click at [944, 61] on icon "check" at bounding box center [944, 60] width 15 height 15
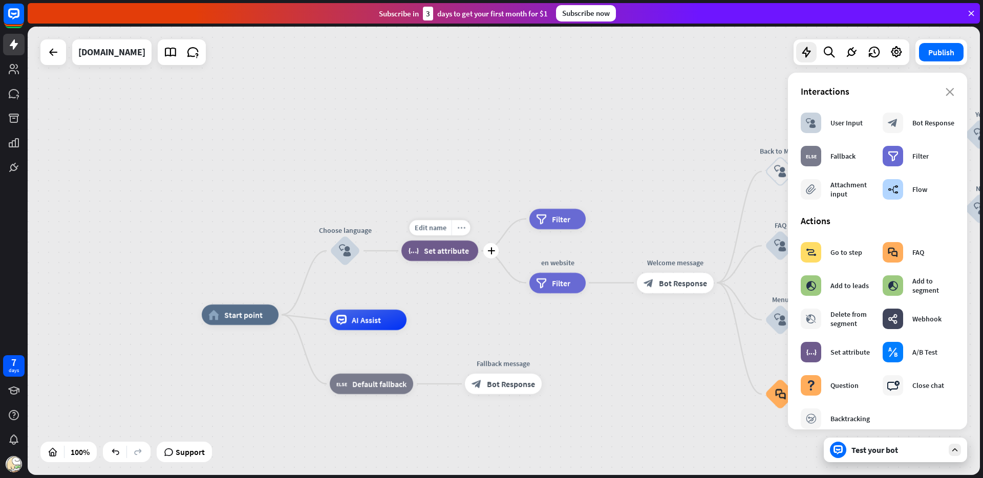
click at [457, 226] on icon "more_horiz" at bounding box center [461, 228] width 8 height 8
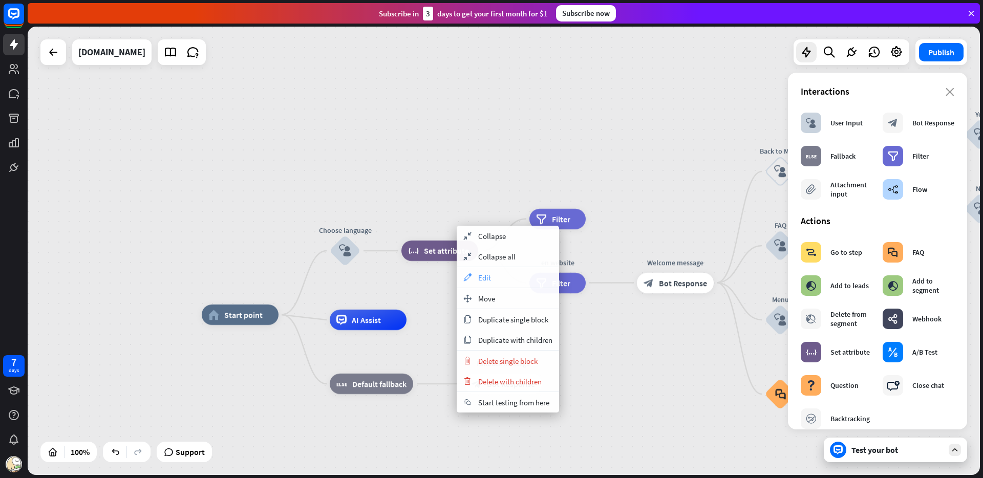
click at [483, 275] on span "Edit" at bounding box center [484, 278] width 13 height 10
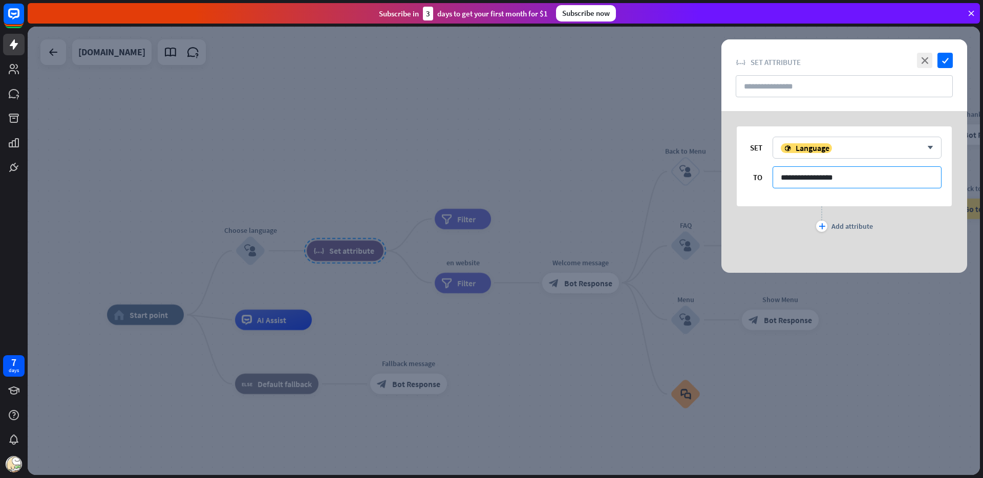
click at [886, 173] on input "**********" at bounding box center [856, 177] width 169 height 22
click at [827, 223] on div "plus Add attribute" at bounding box center [844, 226] width 57 height 11
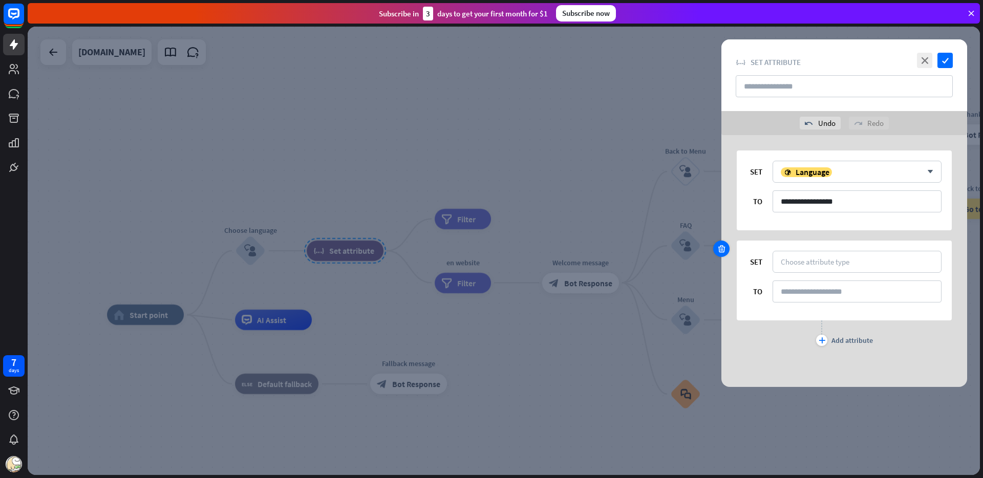
click at [727, 250] on div at bounding box center [721, 249] width 16 height 16
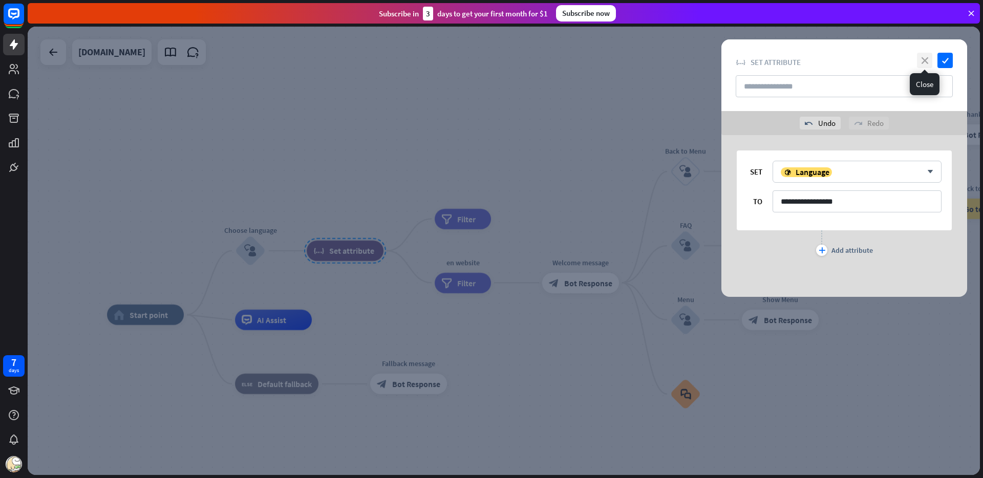
click at [922, 60] on icon "close" at bounding box center [924, 60] width 15 height 15
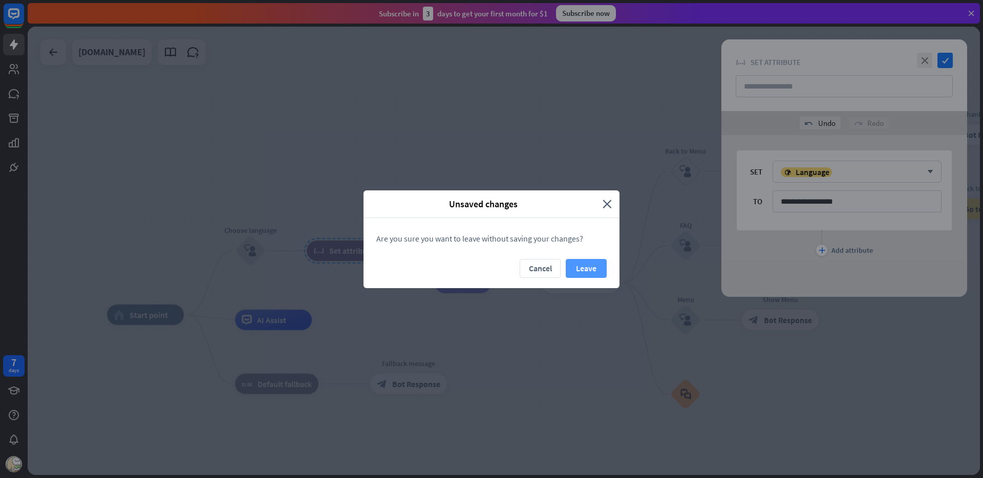
click at [572, 271] on button "Leave" at bounding box center [586, 268] width 41 height 19
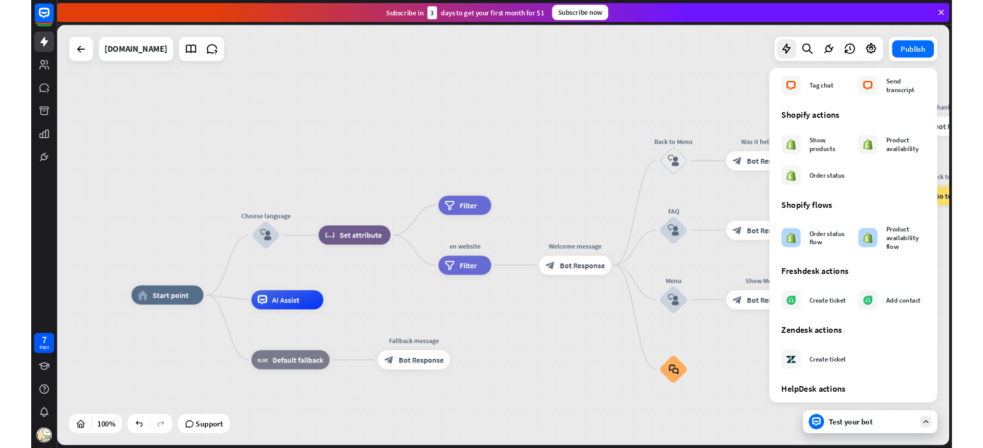
scroll to position [424, 0]
